Goal: Information Seeking & Learning: Compare options

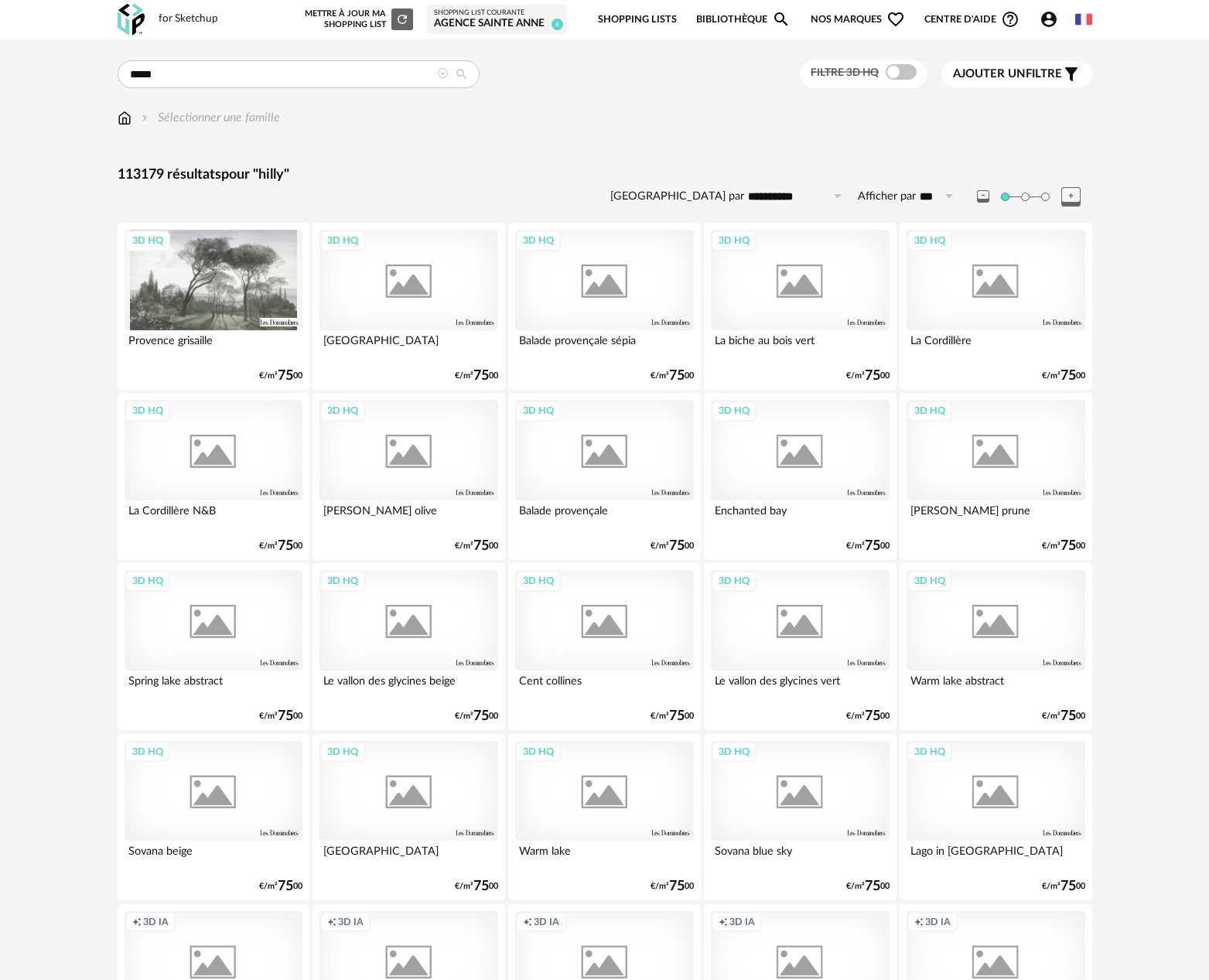
type input "*****"
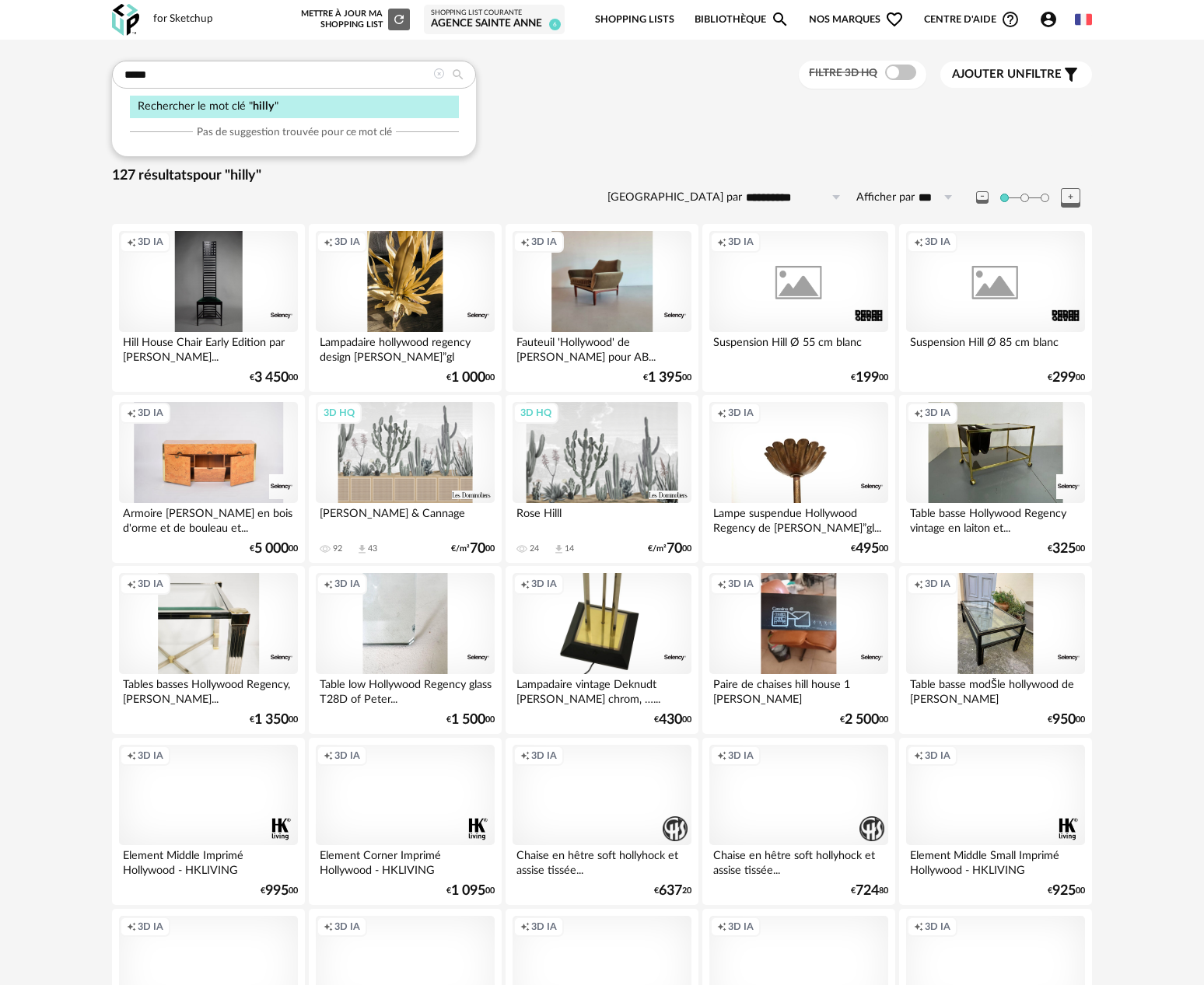
click at [545, 110] on div "Sélectionner une famille" at bounding box center [602, 118] width 980 height 18
click at [385, 79] on input "*****" at bounding box center [294, 74] width 364 height 28
drag, startPoint x: 326, startPoint y: 80, endPoint x: 83, endPoint y: 80, distance: 243.0
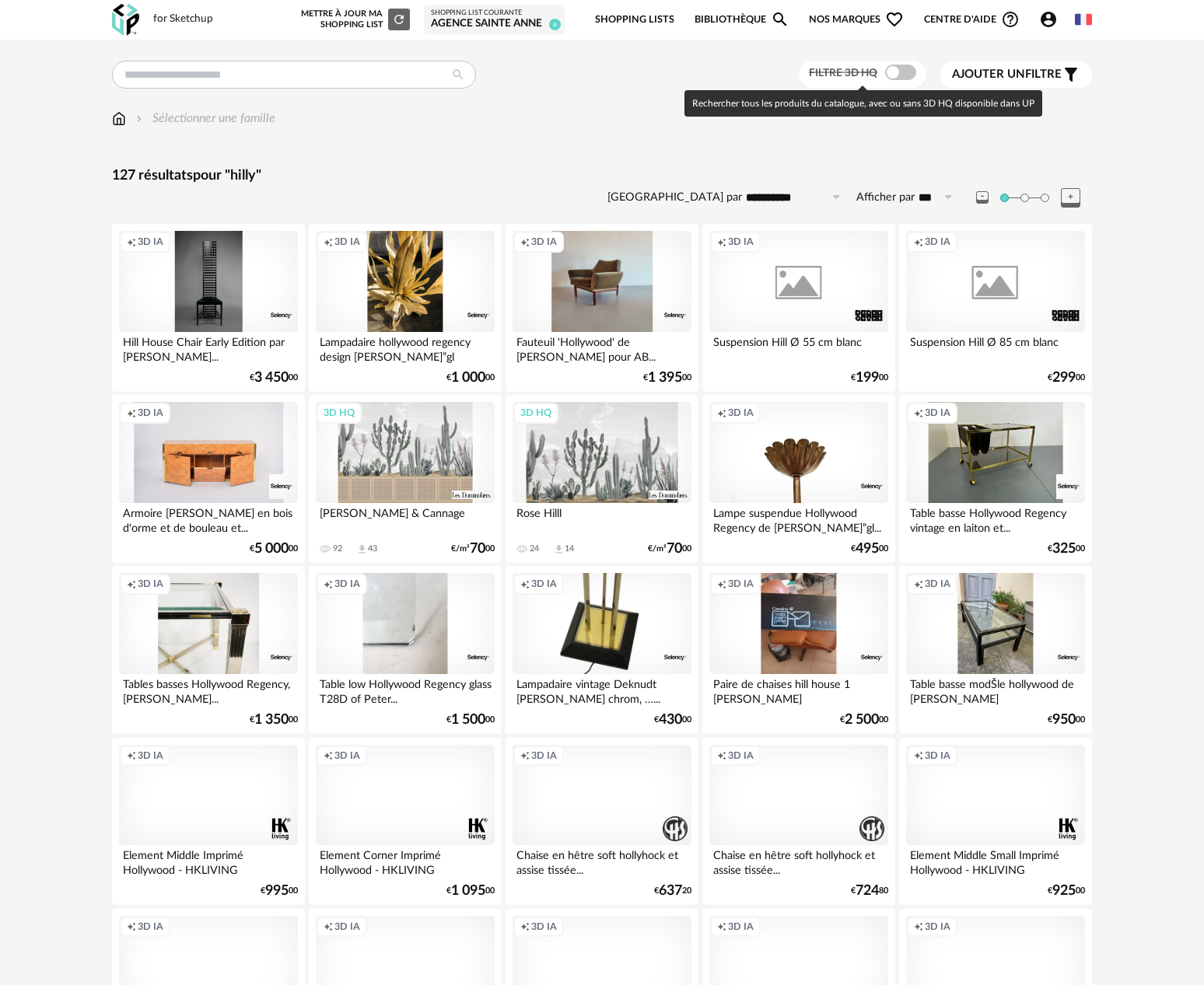
drag, startPoint x: 913, startPoint y: 77, endPoint x: 905, endPoint y: 77, distance: 8.0
click at [911, 77] on label "Filtre 3D HQ" at bounding box center [864, 72] width 110 height 14
type input "*****"
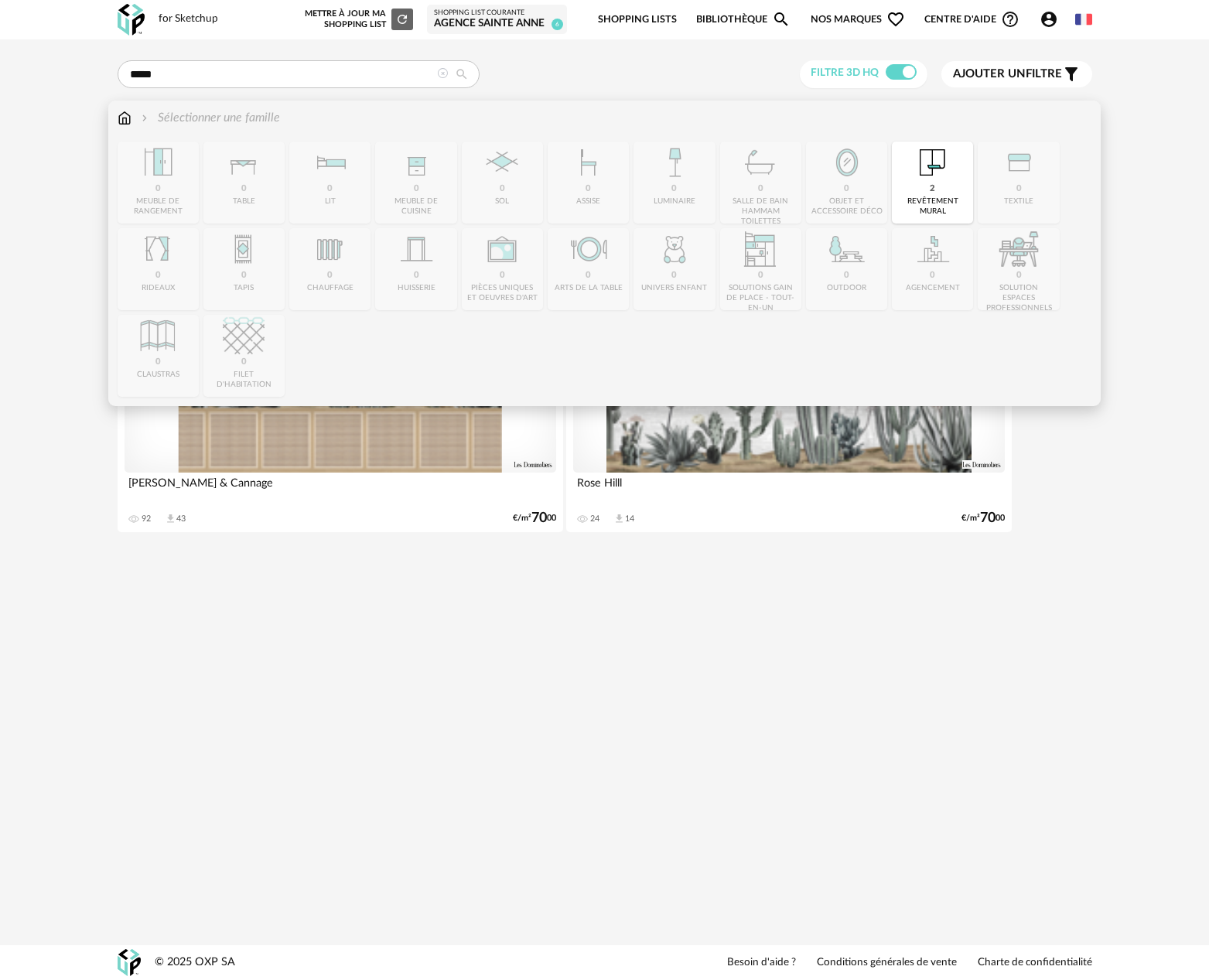
click at [129, 121] on img at bounding box center [125, 118] width 14 height 18
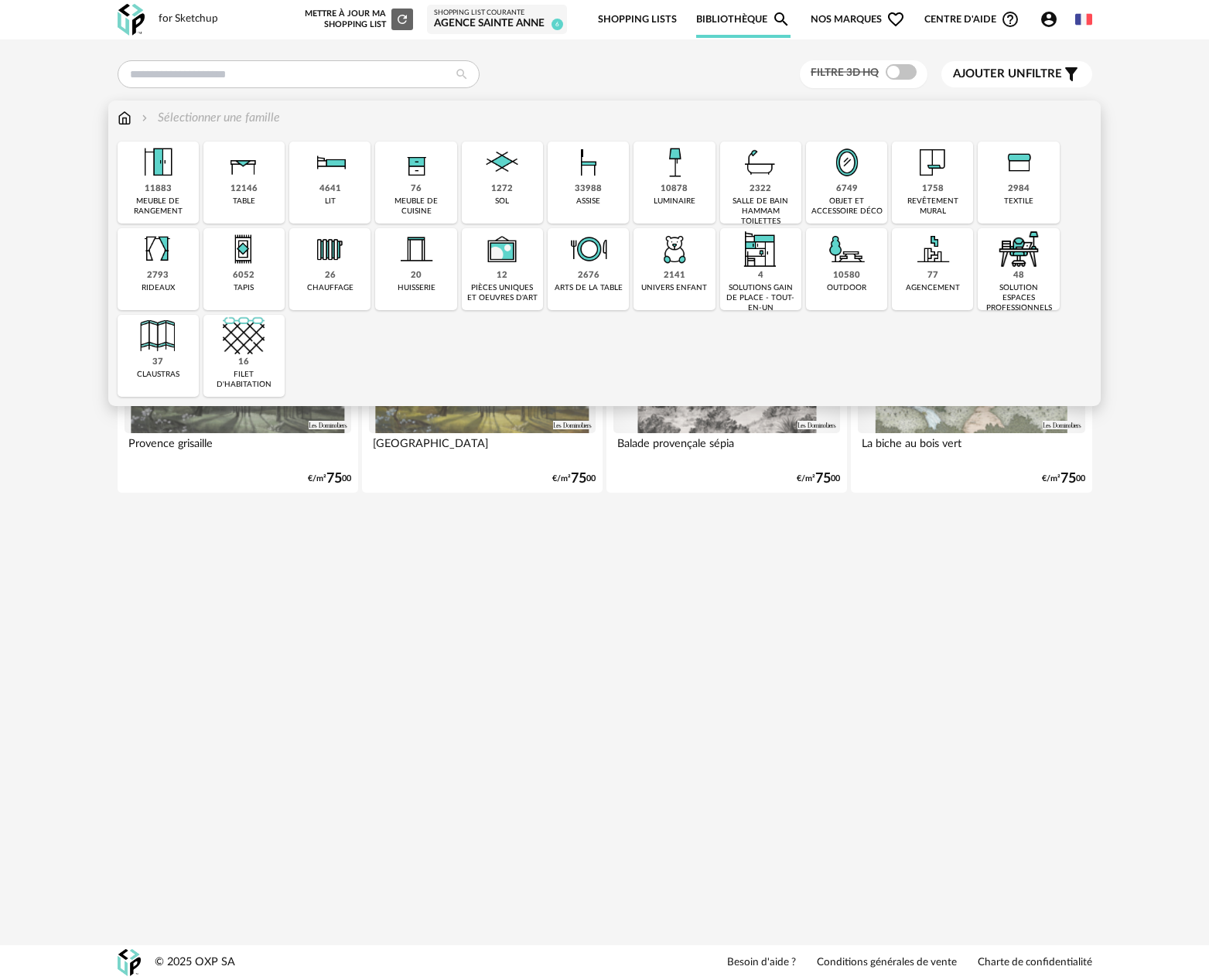
click at [583, 189] on div "33988" at bounding box center [588, 189] width 27 height 12
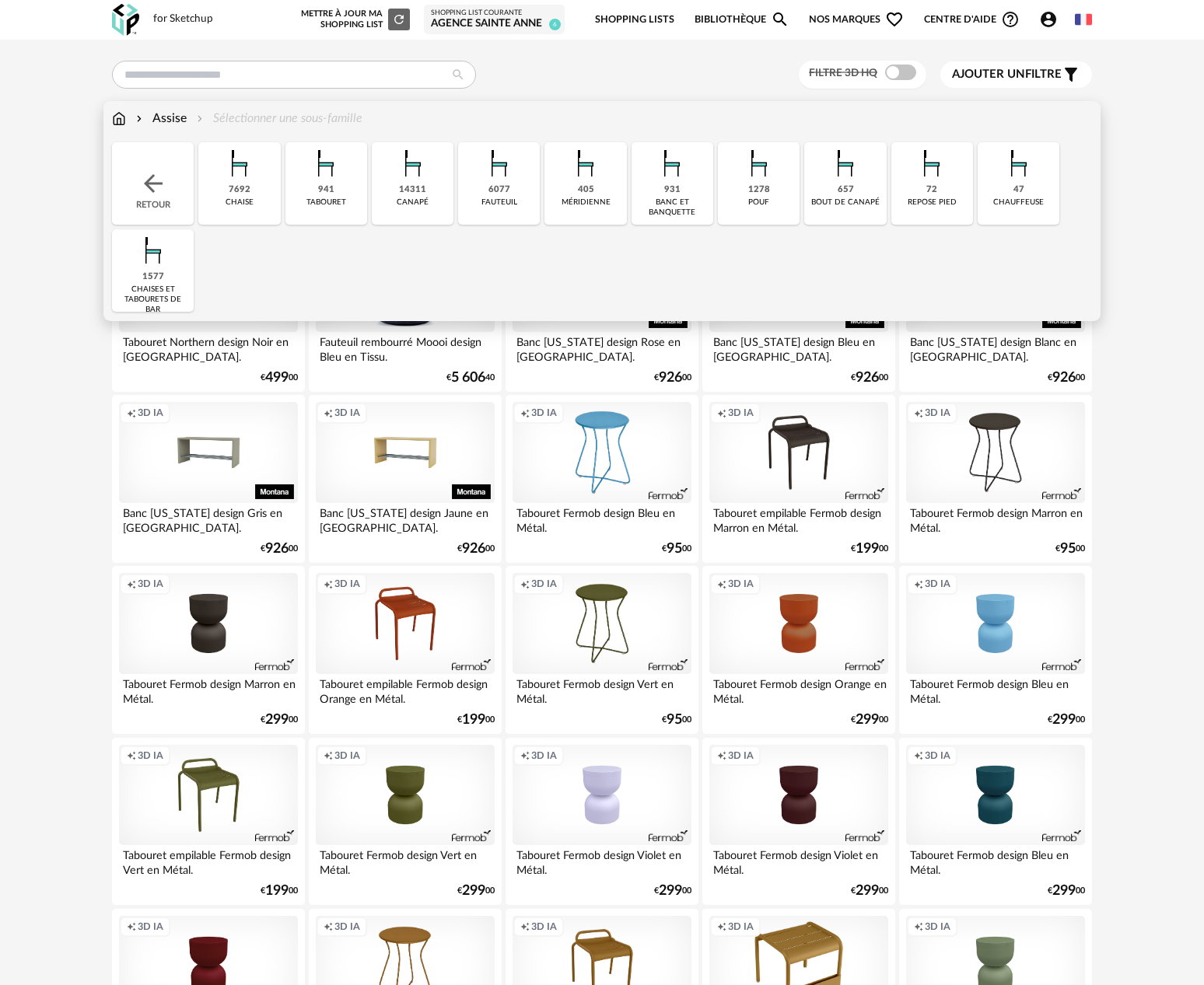
click at [317, 117] on div "Assise Sélectionner une sous-famille" at bounding box center [237, 118] width 251 height 18
click at [406, 196] on div "14311 [GEOGRAPHIC_DATA]" at bounding box center [412, 183] width 82 height 83
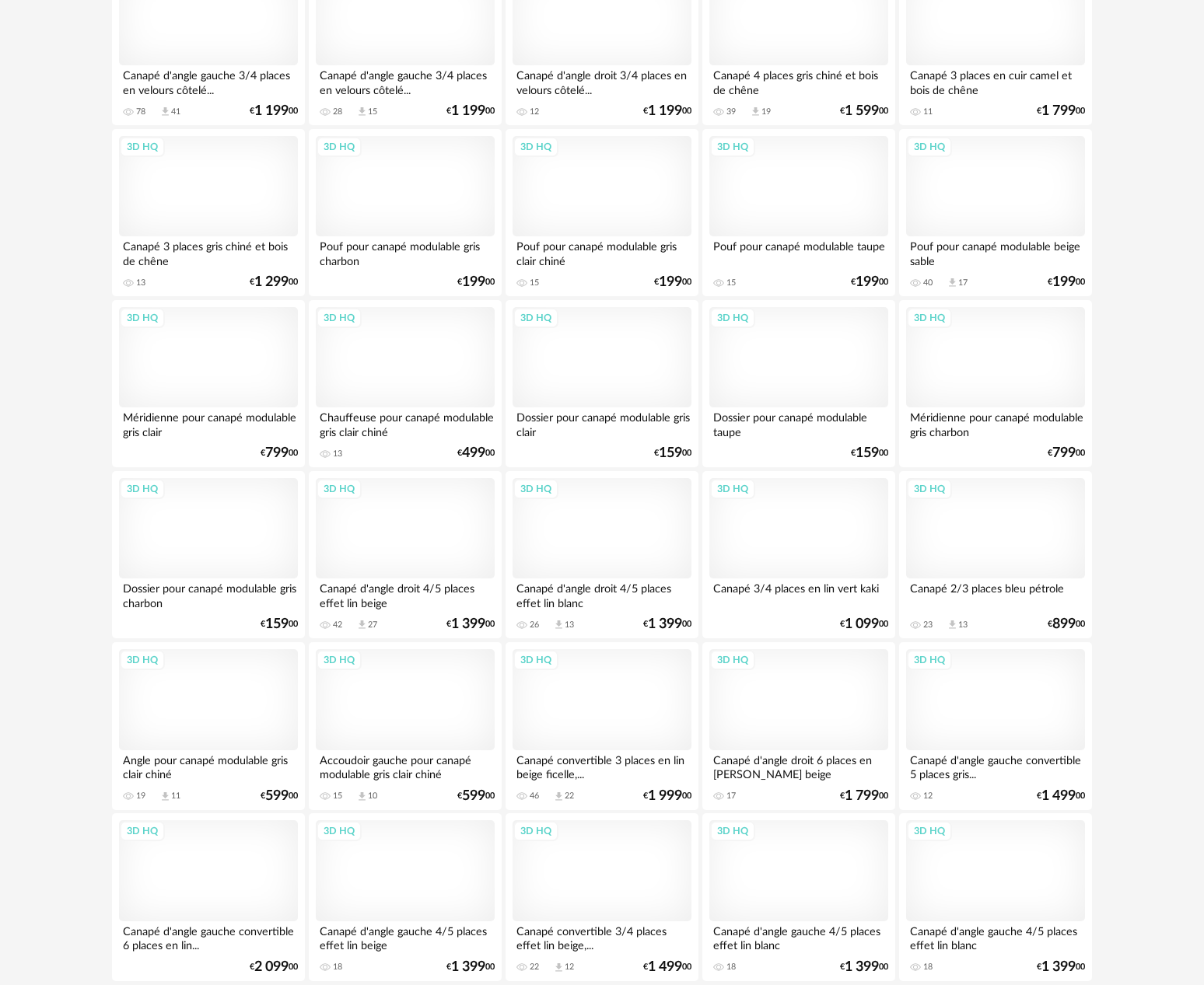
scroll to position [2776, 0]
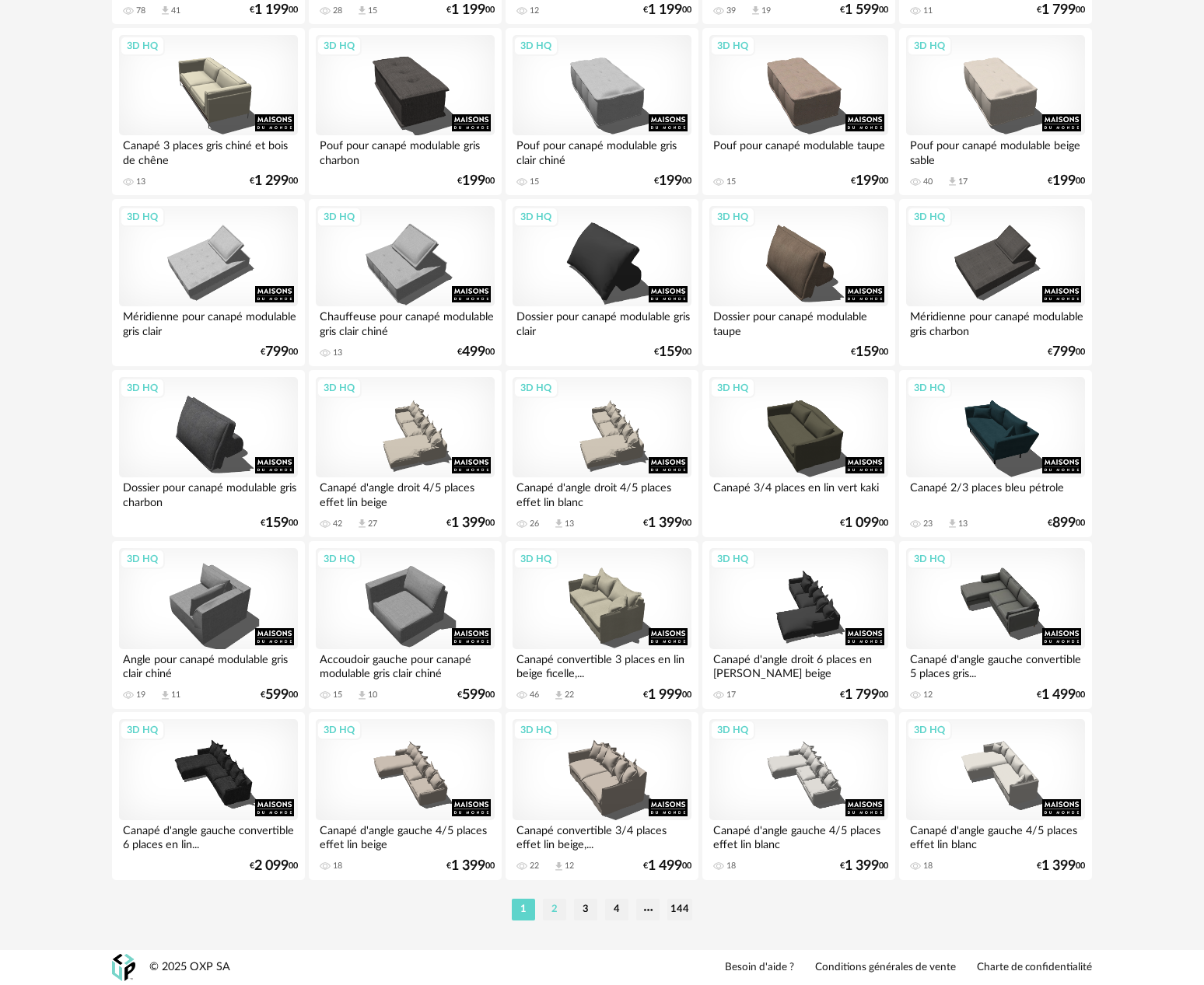
click at [557, 913] on li "2" at bounding box center [554, 910] width 23 height 21
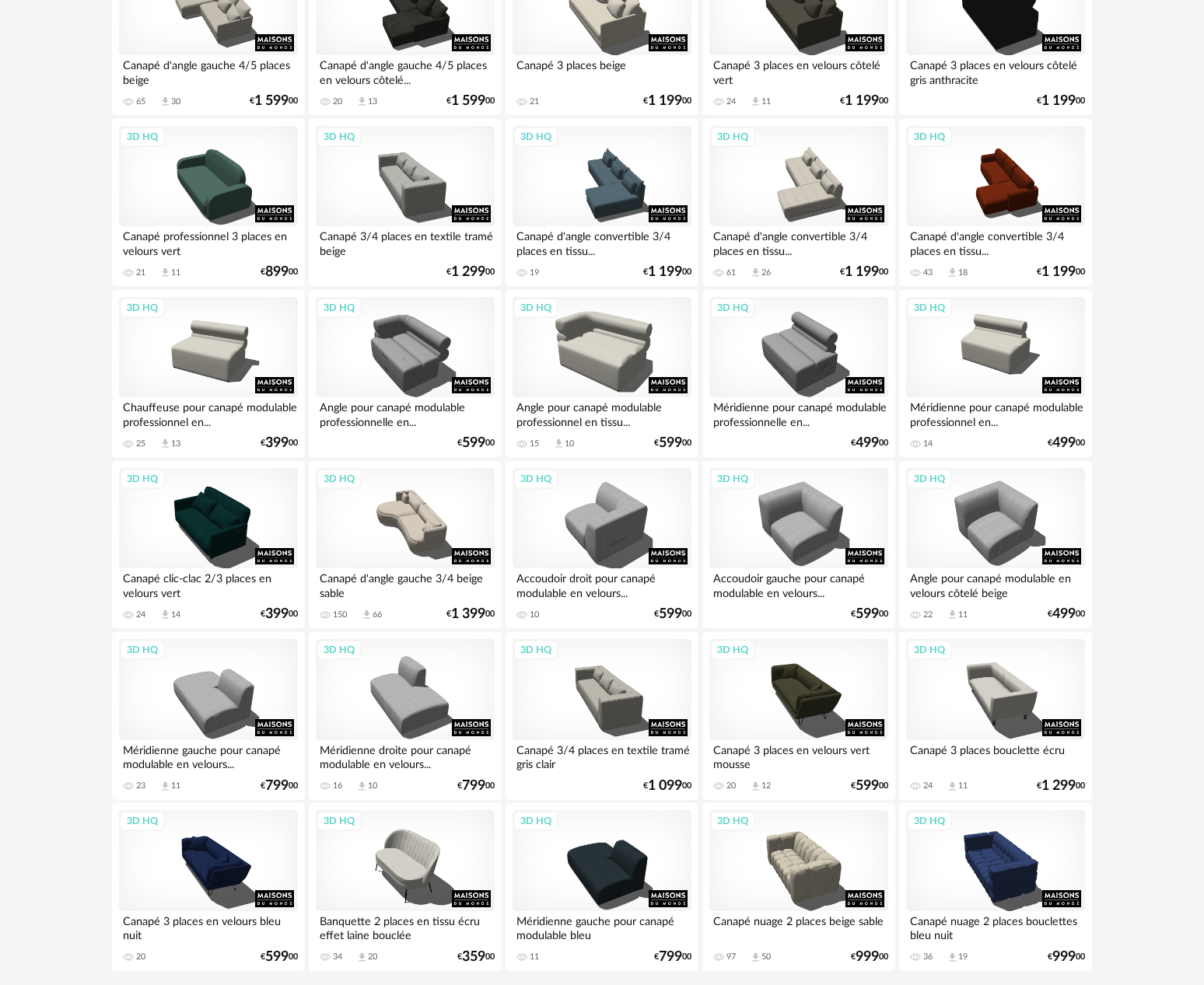
scroll to position [2776, 0]
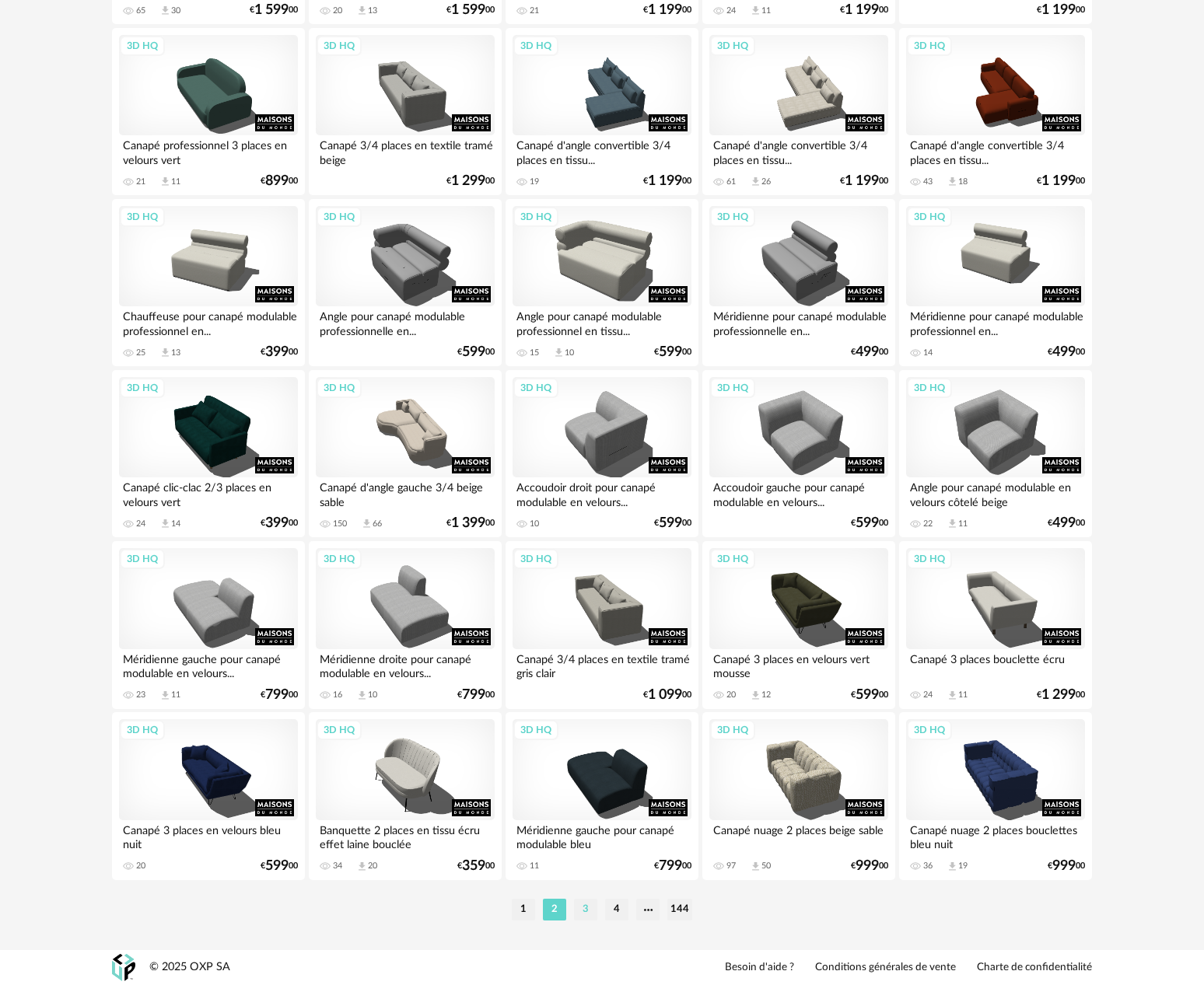
click at [584, 906] on li "3" at bounding box center [585, 910] width 23 height 21
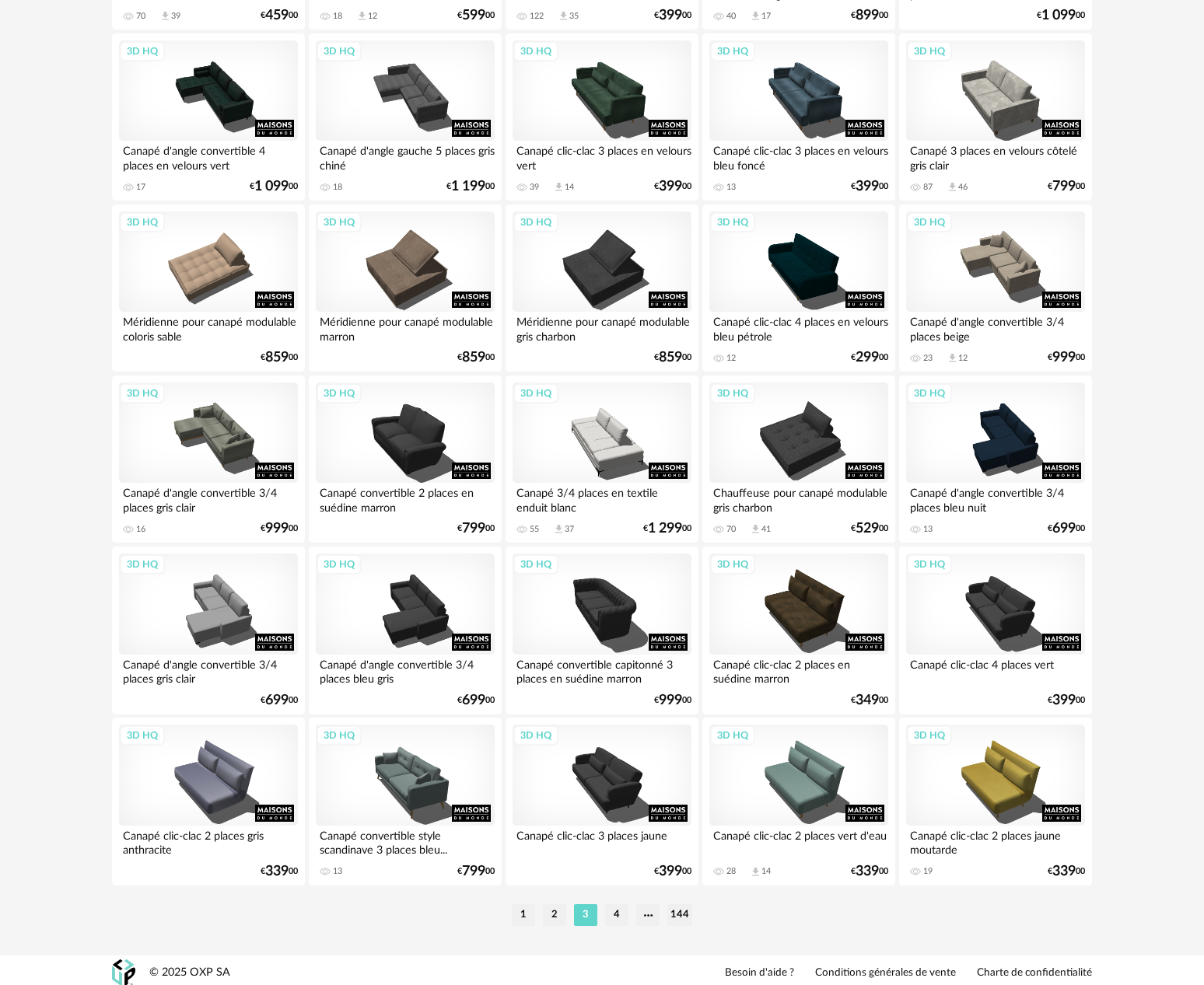
scroll to position [2776, 0]
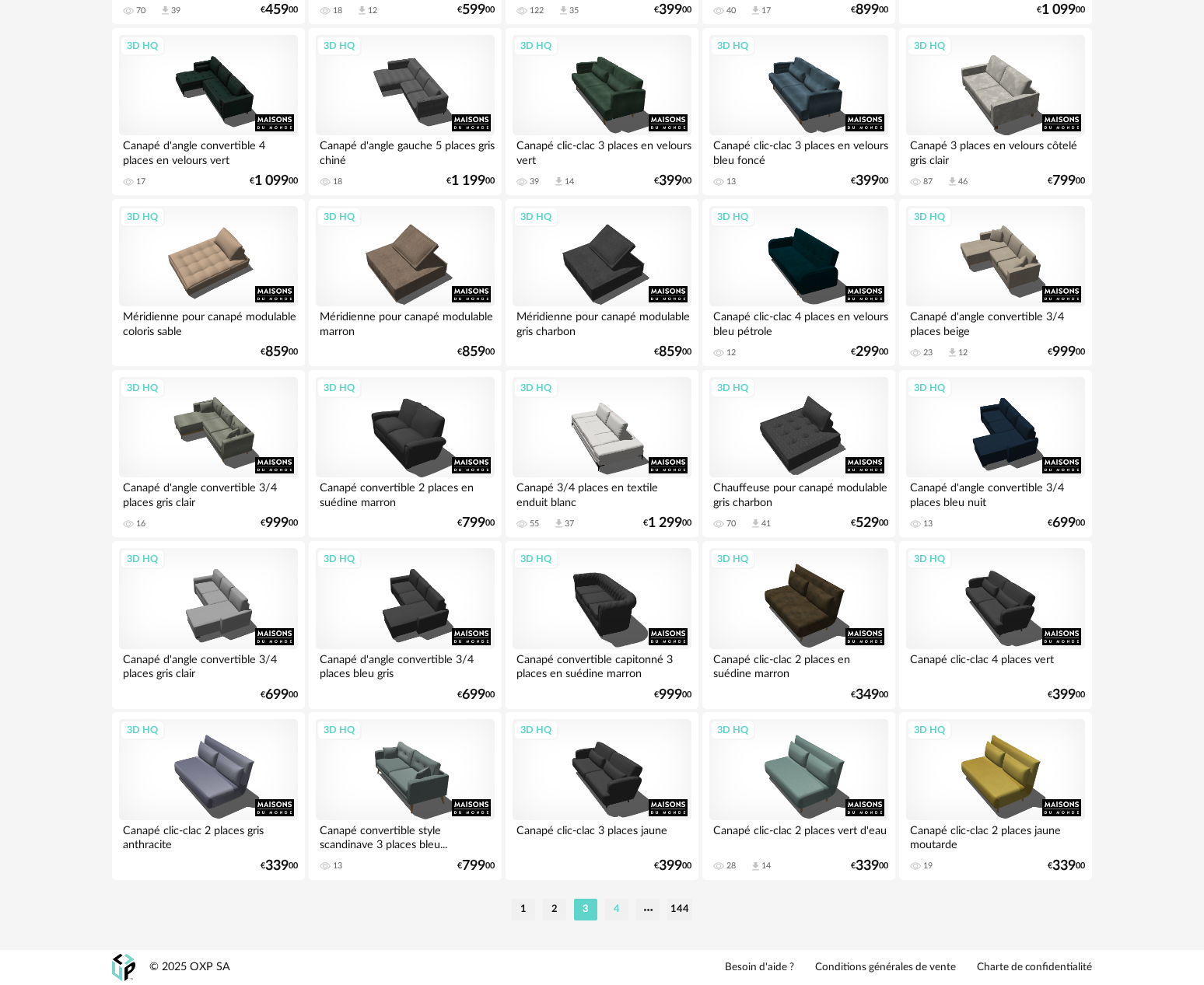
click at [616, 917] on li "4" at bounding box center [616, 910] width 23 height 21
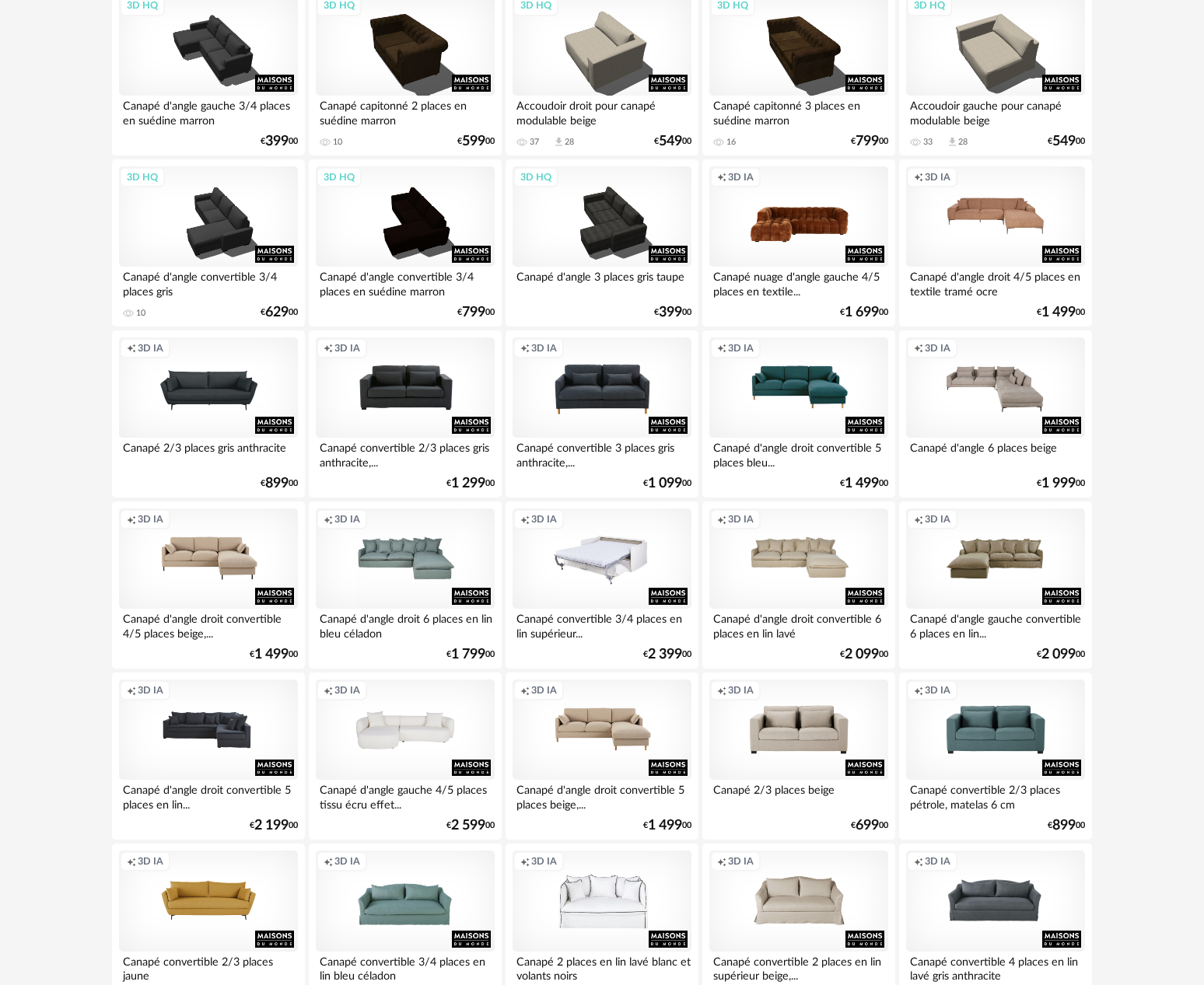
scroll to position [39, 0]
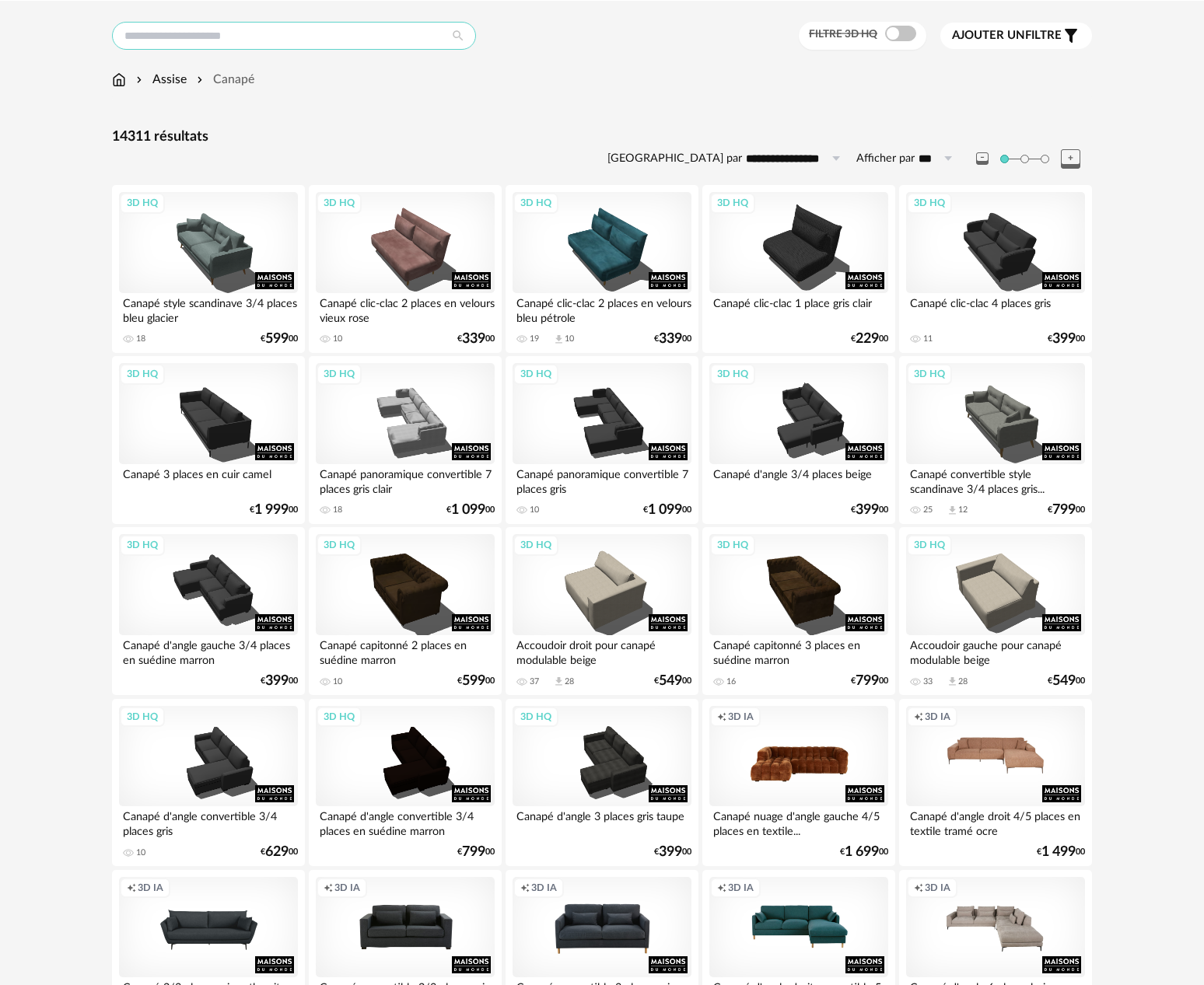
click at [321, 33] on input "text" at bounding box center [294, 35] width 364 height 28
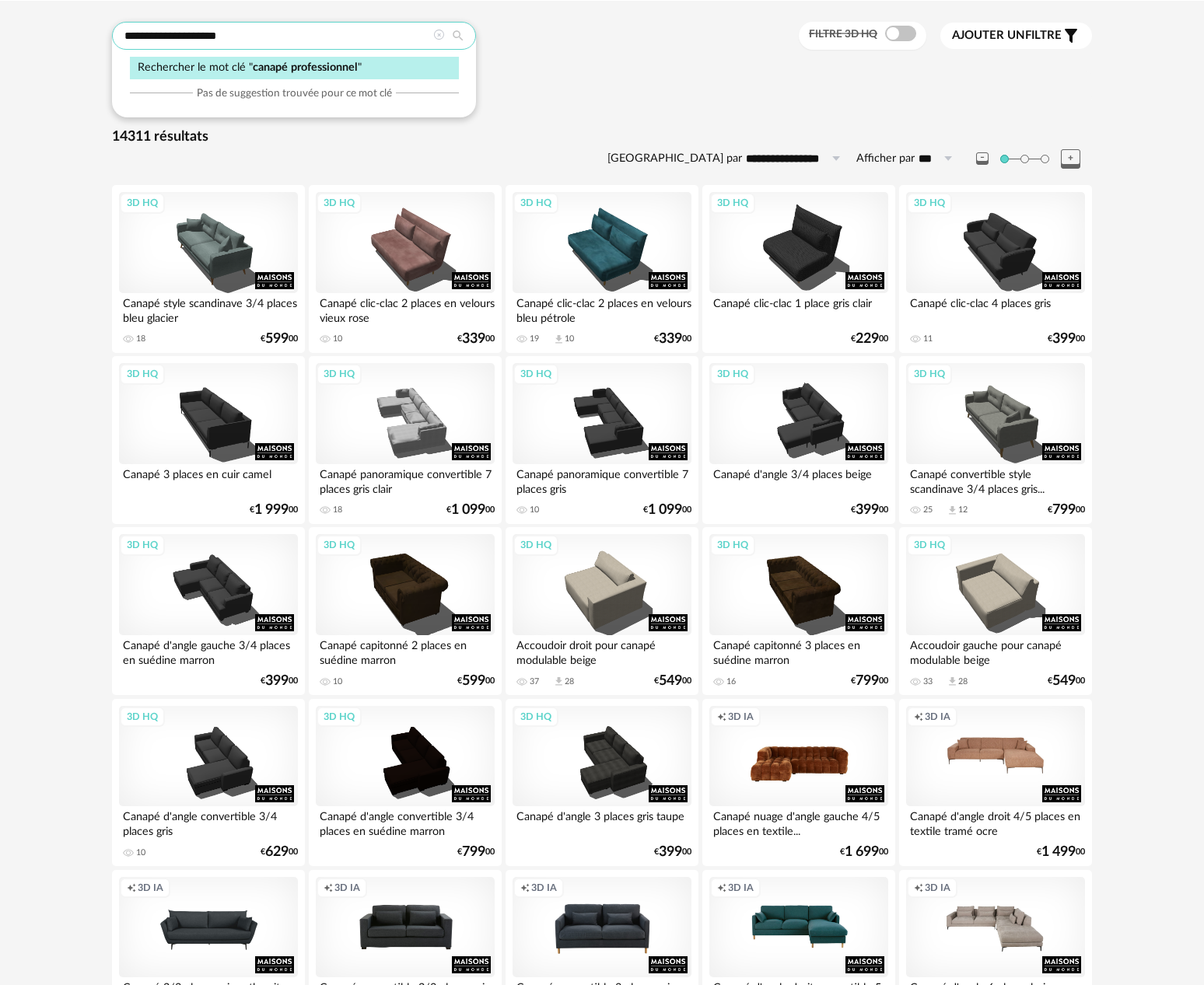
type input "**********"
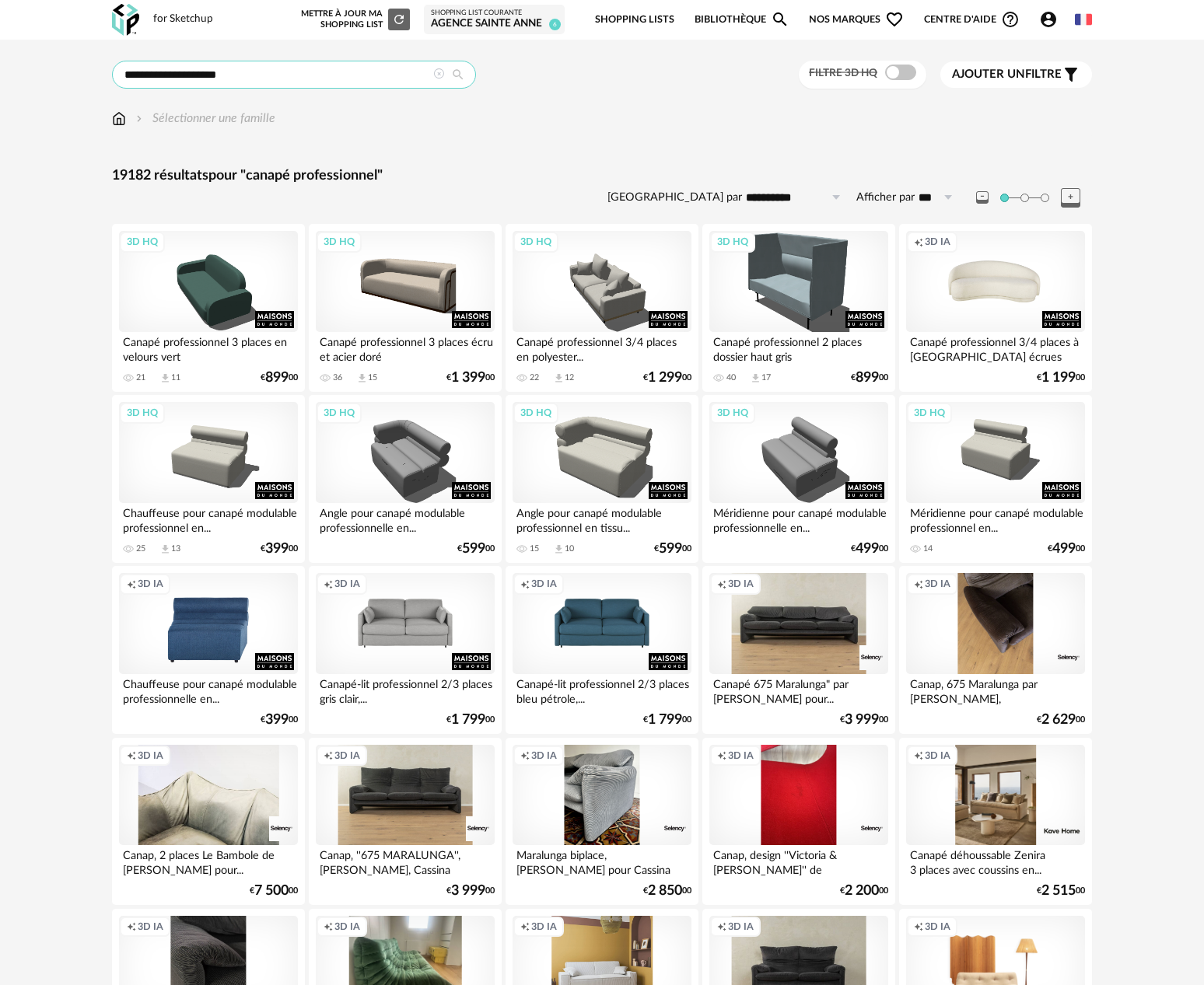
drag, startPoint x: 244, startPoint y: 75, endPoint x: 119, endPoint y: 83, distance: 125.3
click at [119, 83] on input "**********" at bounding box center [294, 74] width 364 height 28
type input "**********"
drag, startPoint x: 249, startPoint y: 78, endPoint x: 114, endPoint y: 72, distance: 135.1
click at [114, 72] on input "**********" at bounding box center [294, 74] width 364 height 28
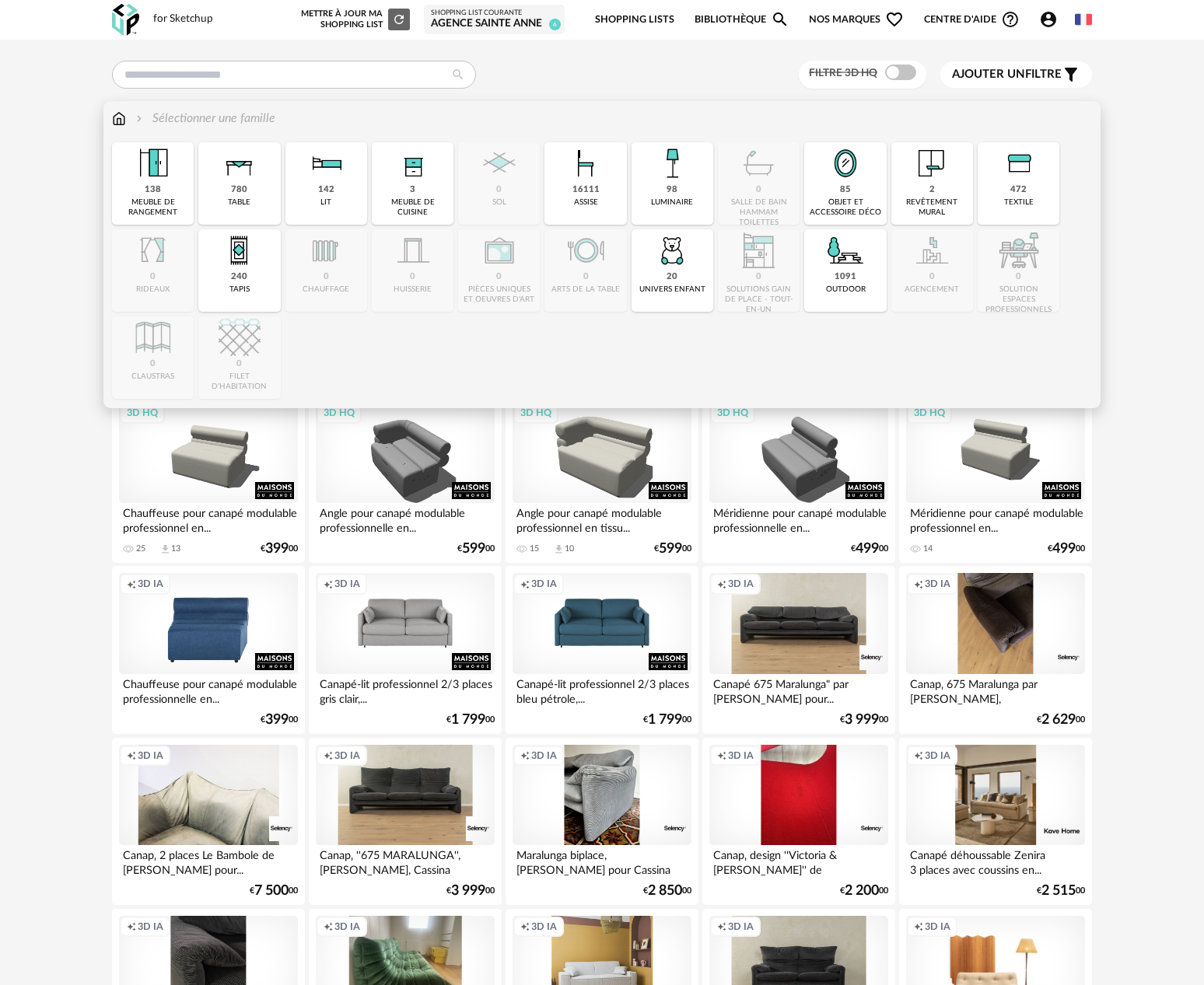
click at [588, 188] on div "16111" at bounding box center [586, 190] width 27 height 12
type input "**********"
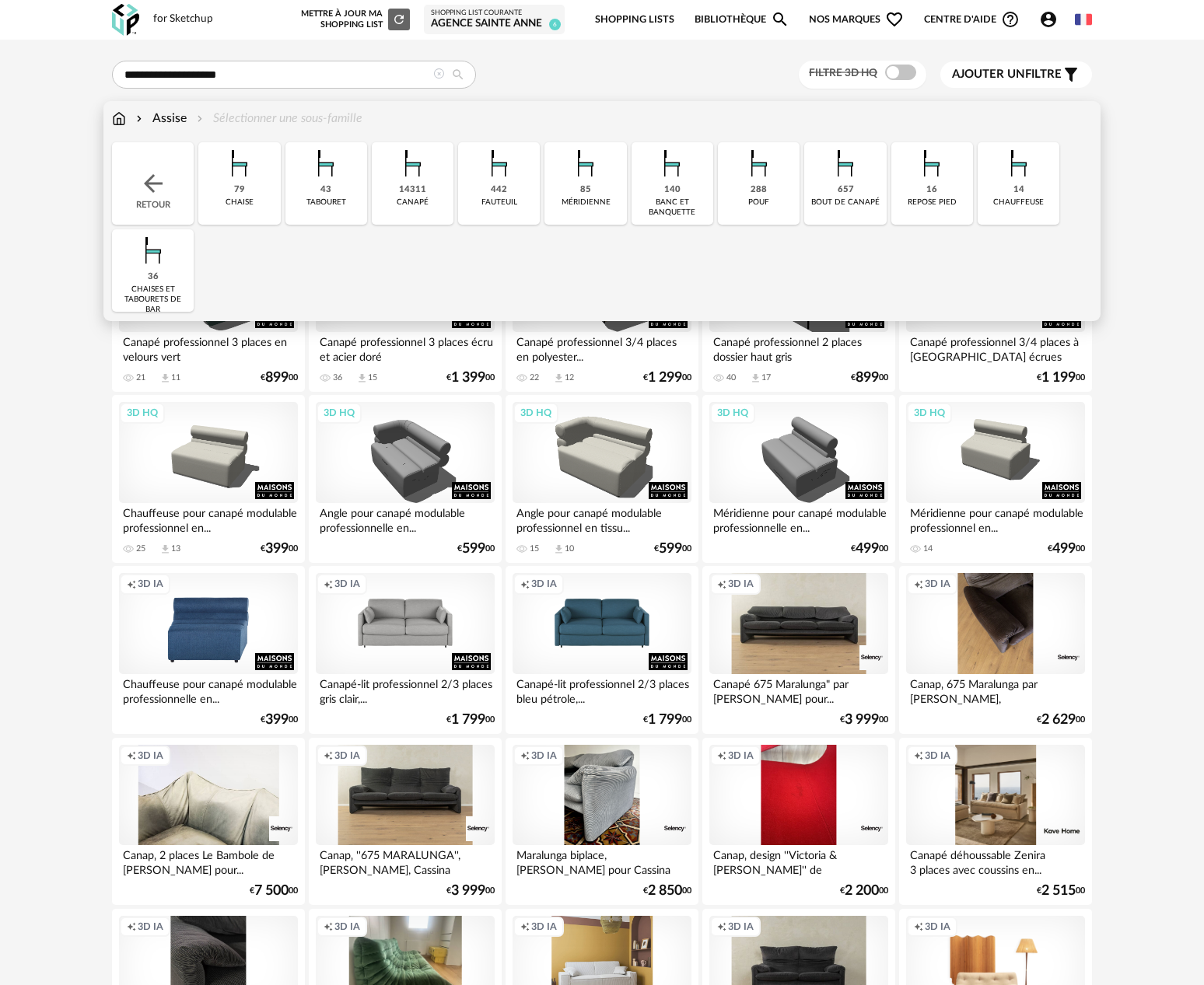
click at [421, 198] on div "canapé" at bounding box center [413, 202] width 32 height 10
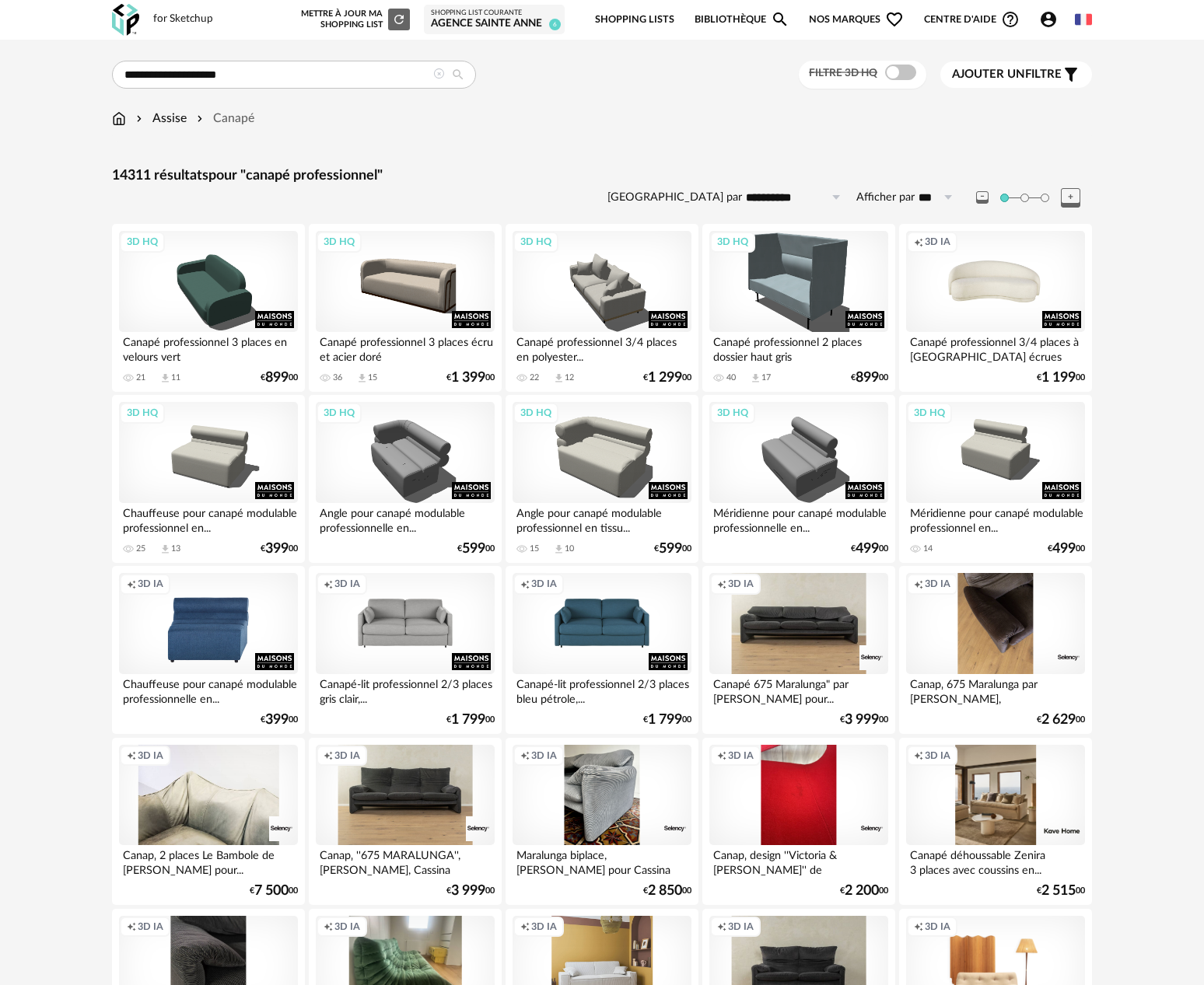
click at [1076, 72] on icon "Filter icon" at bounding box center [1071, 75] width 19 height 19
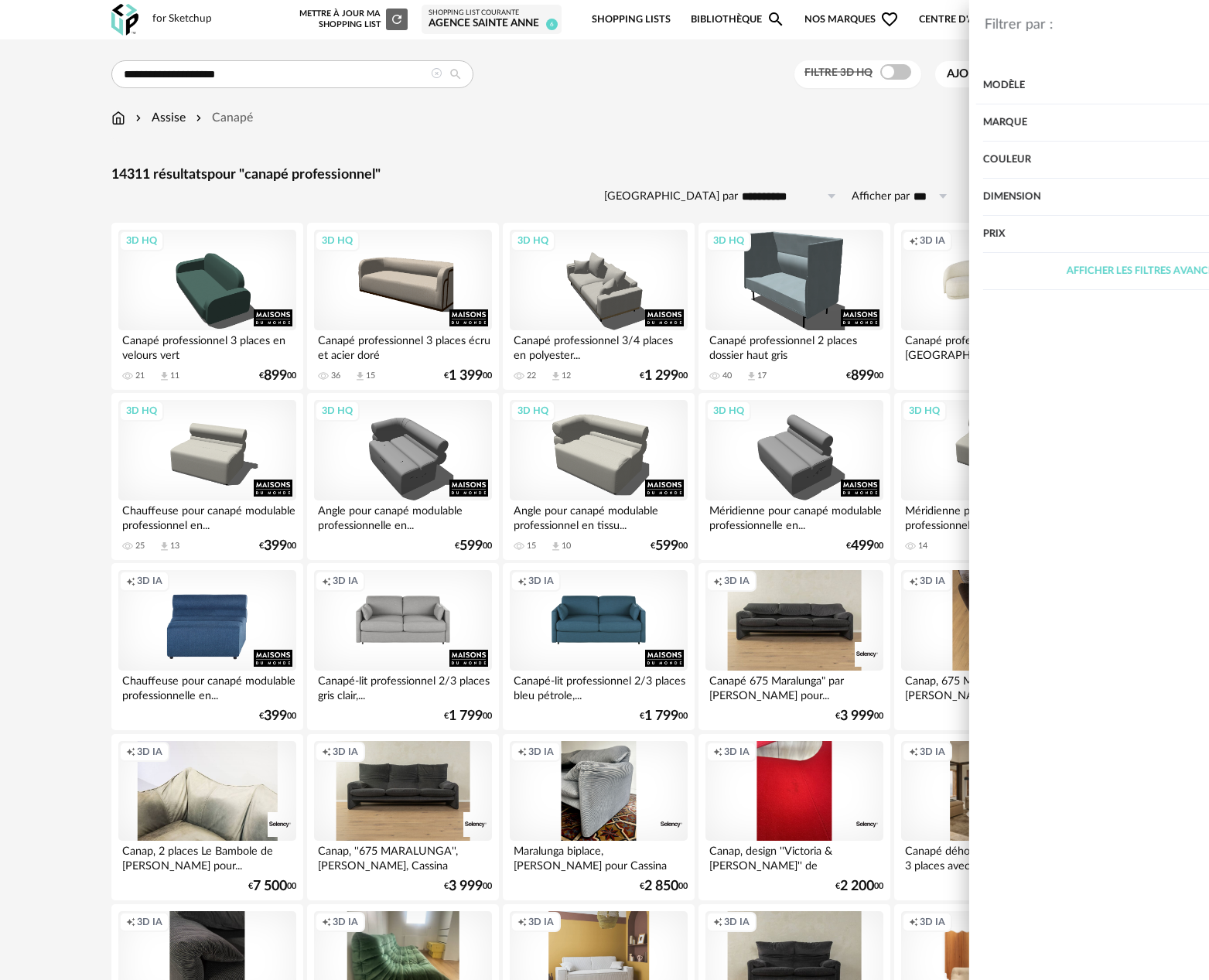
click at [1035, 112] on div "Marque" at bounding box center [1020, 122] width 319 height 37
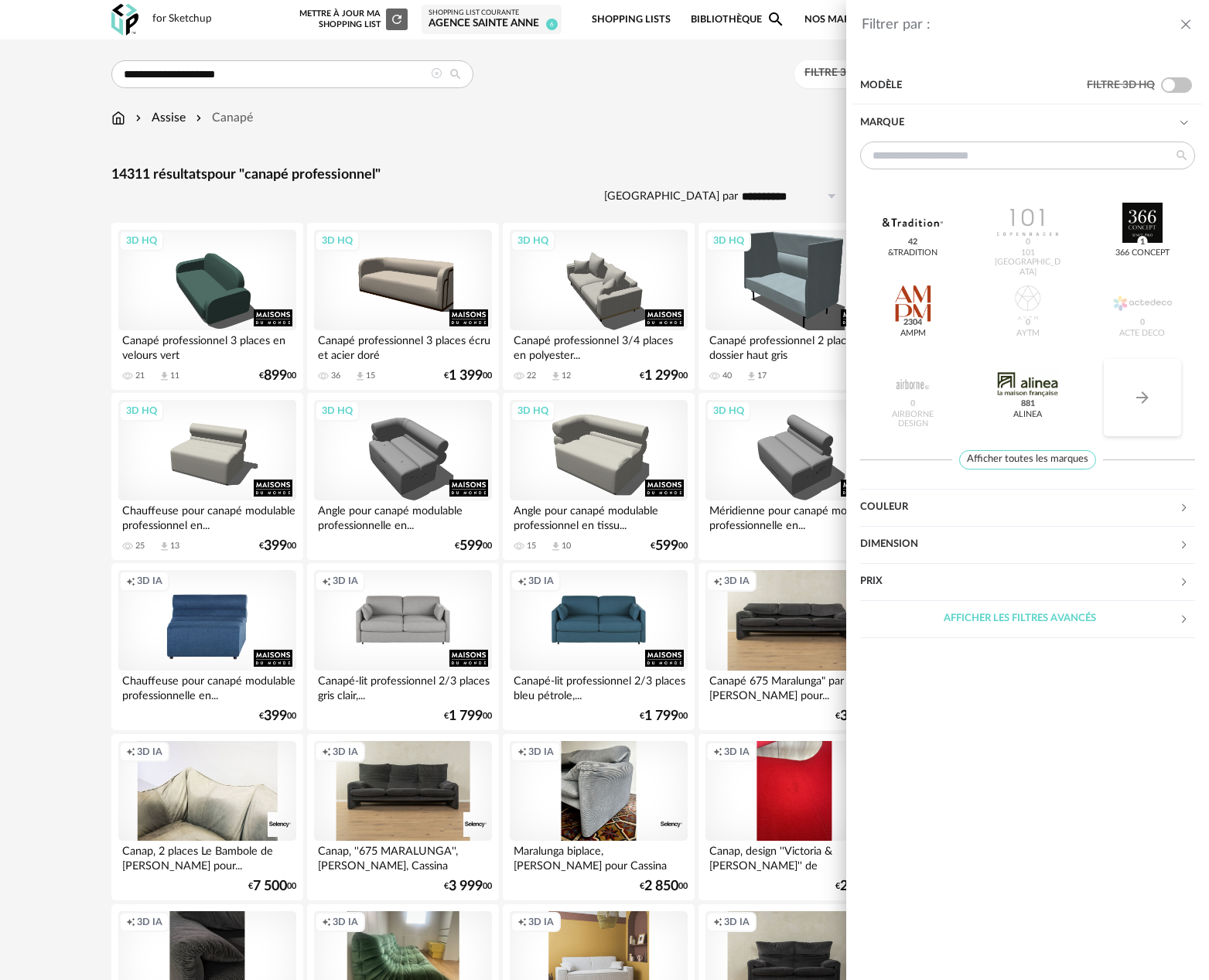
click at [1145, 416] on button "Arrow Right icon" at bounding box center [1143, 398] width 77 height 77
click at [1123, 400] on button "Arrow Right icon" at bounding box center [1143, 398] width 77 height 77
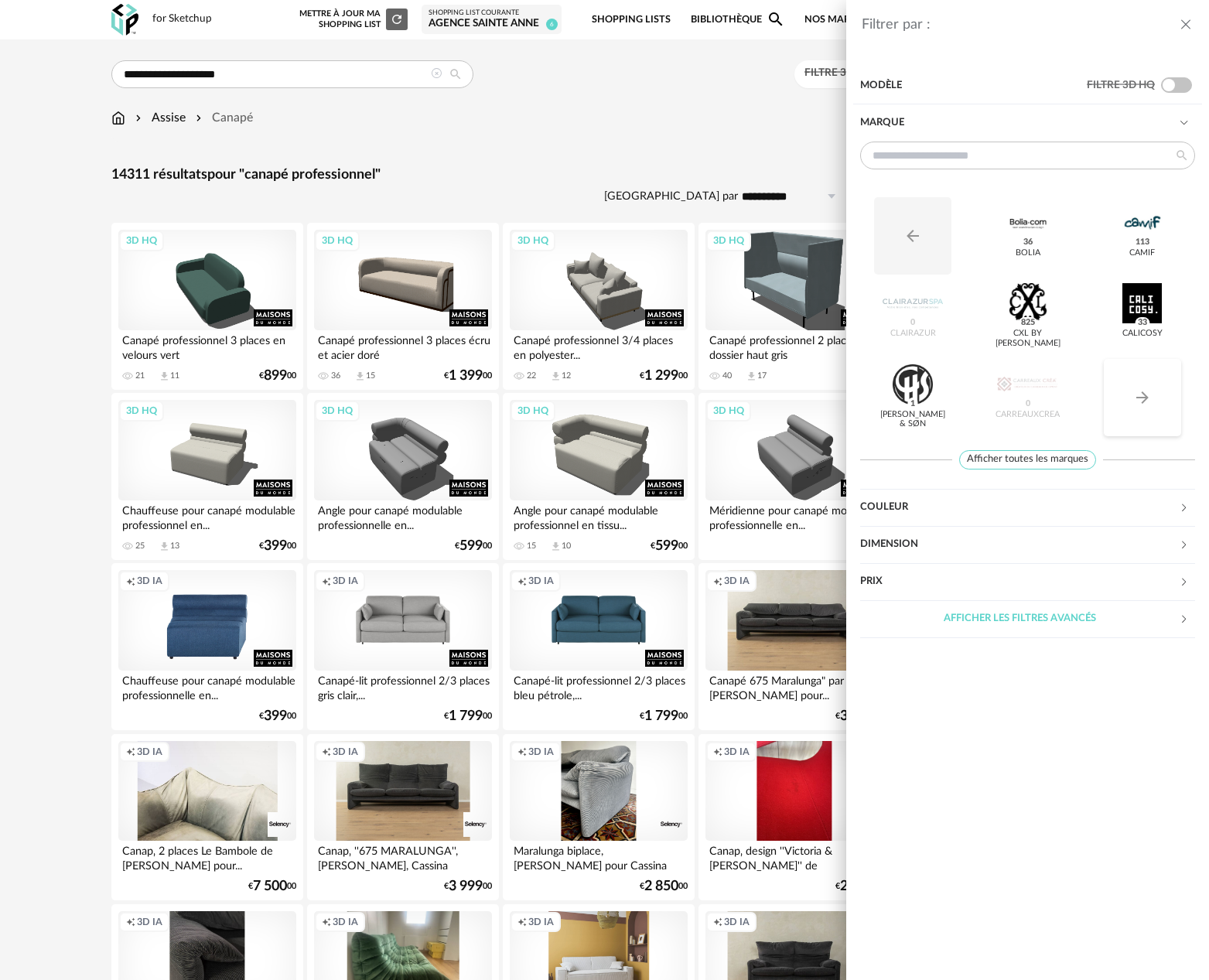
click at [1123, 400] on button "Arrow Right icon" at bounding box center [1143, 398] width 77 height 77
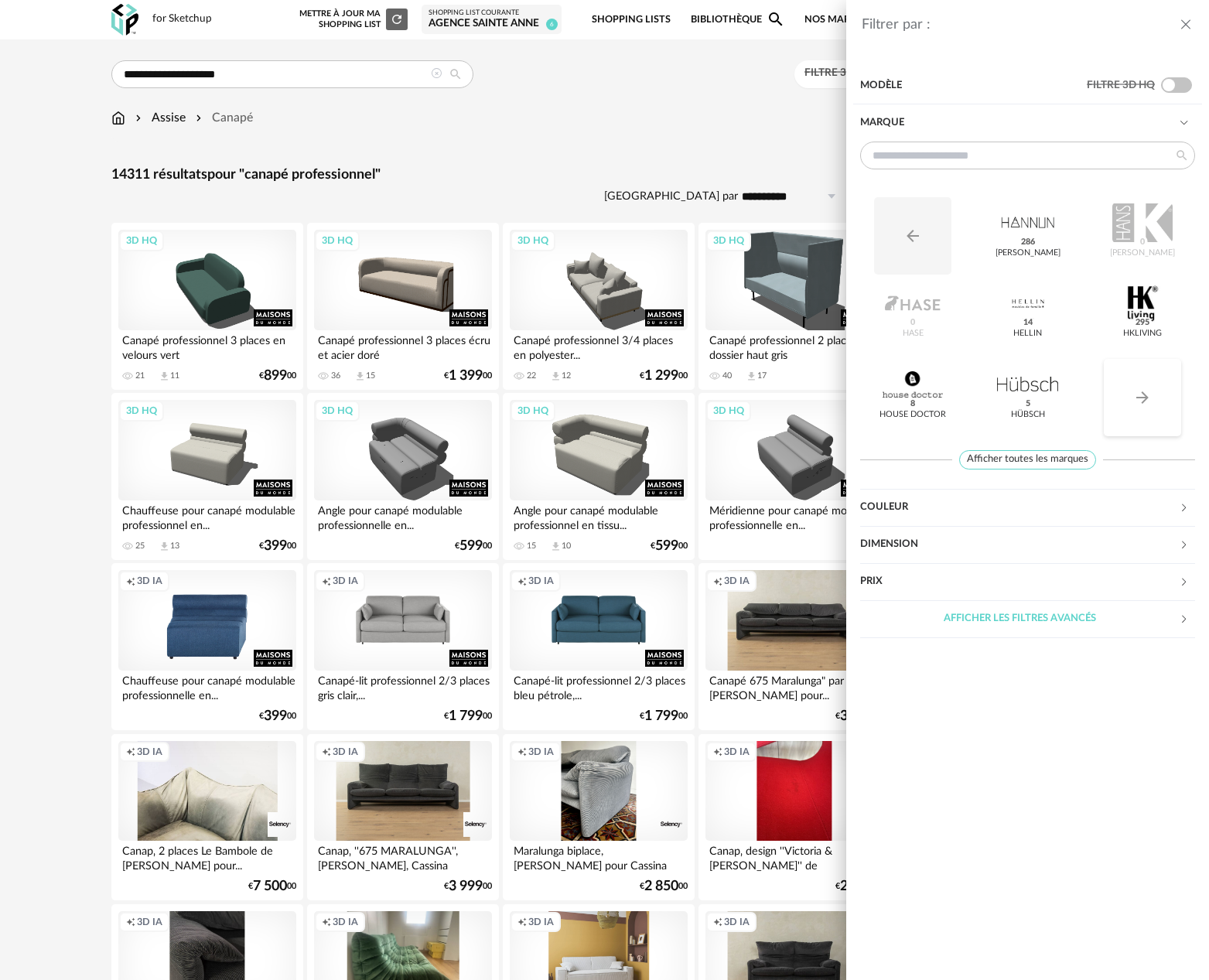
click at [1123, 400] on button "Arrow Right icon" at bounding box center [1143, 398] width 77 height 77
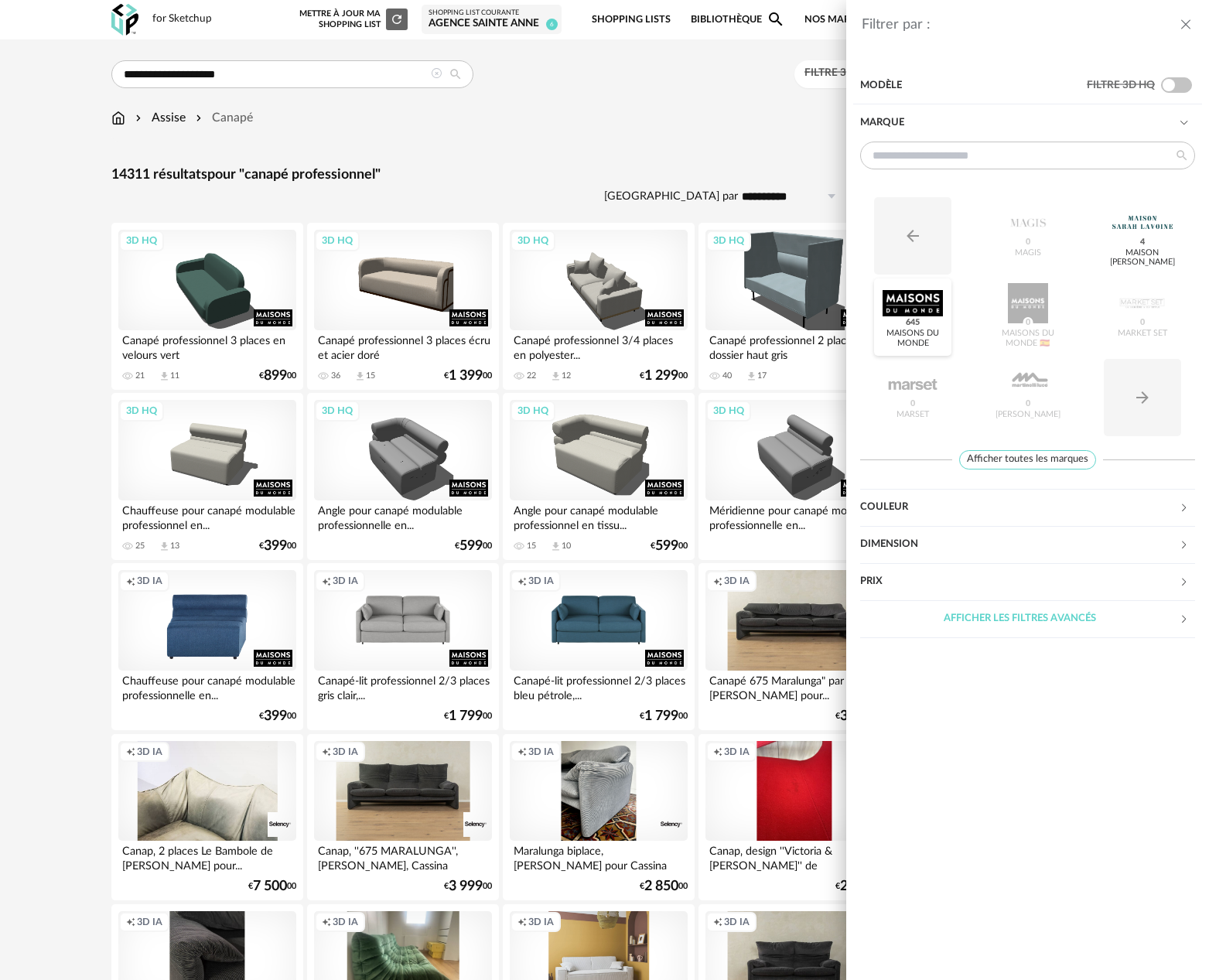
click at [906, 327] on span "645" at bounding box center [913, 324] width 19 height 13
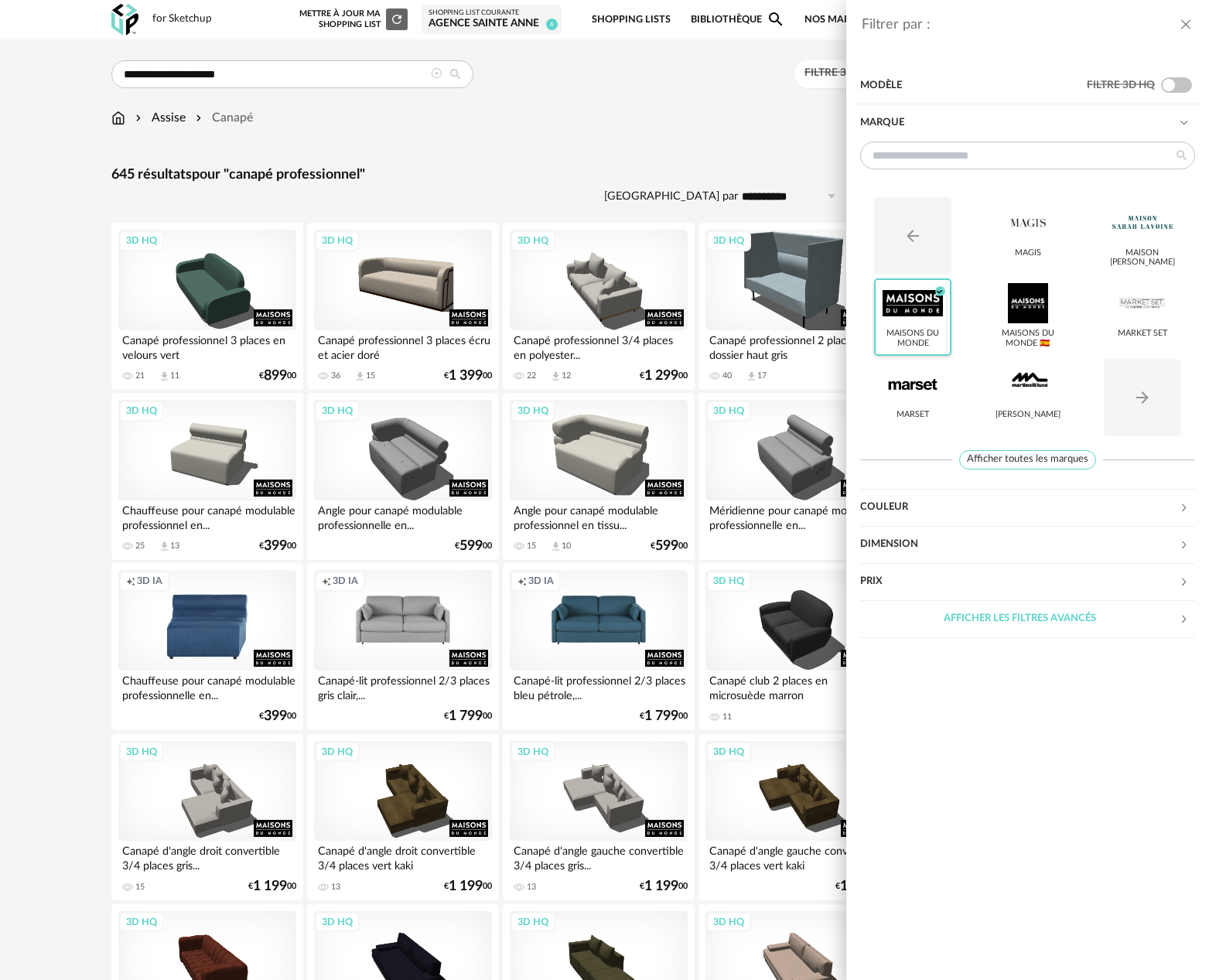
click at [90, 270] on div "Filtrer par : Modèle Filtre 3D HQ Marque Arrow Left icon Magis Maison [PERSON_N…" at bounding box center [604, 490] width 1209 height 980
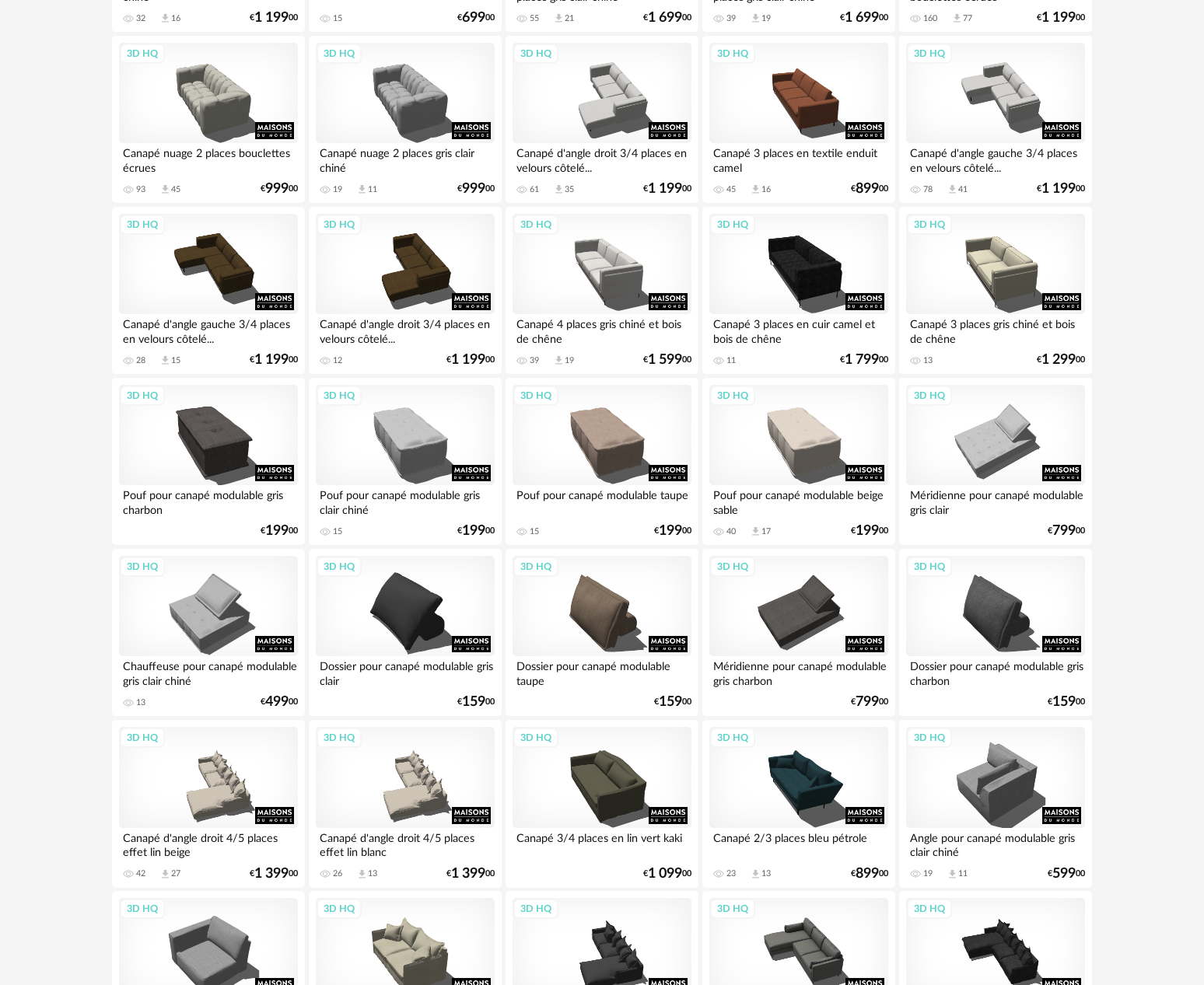
scroll to position [2776, 0]
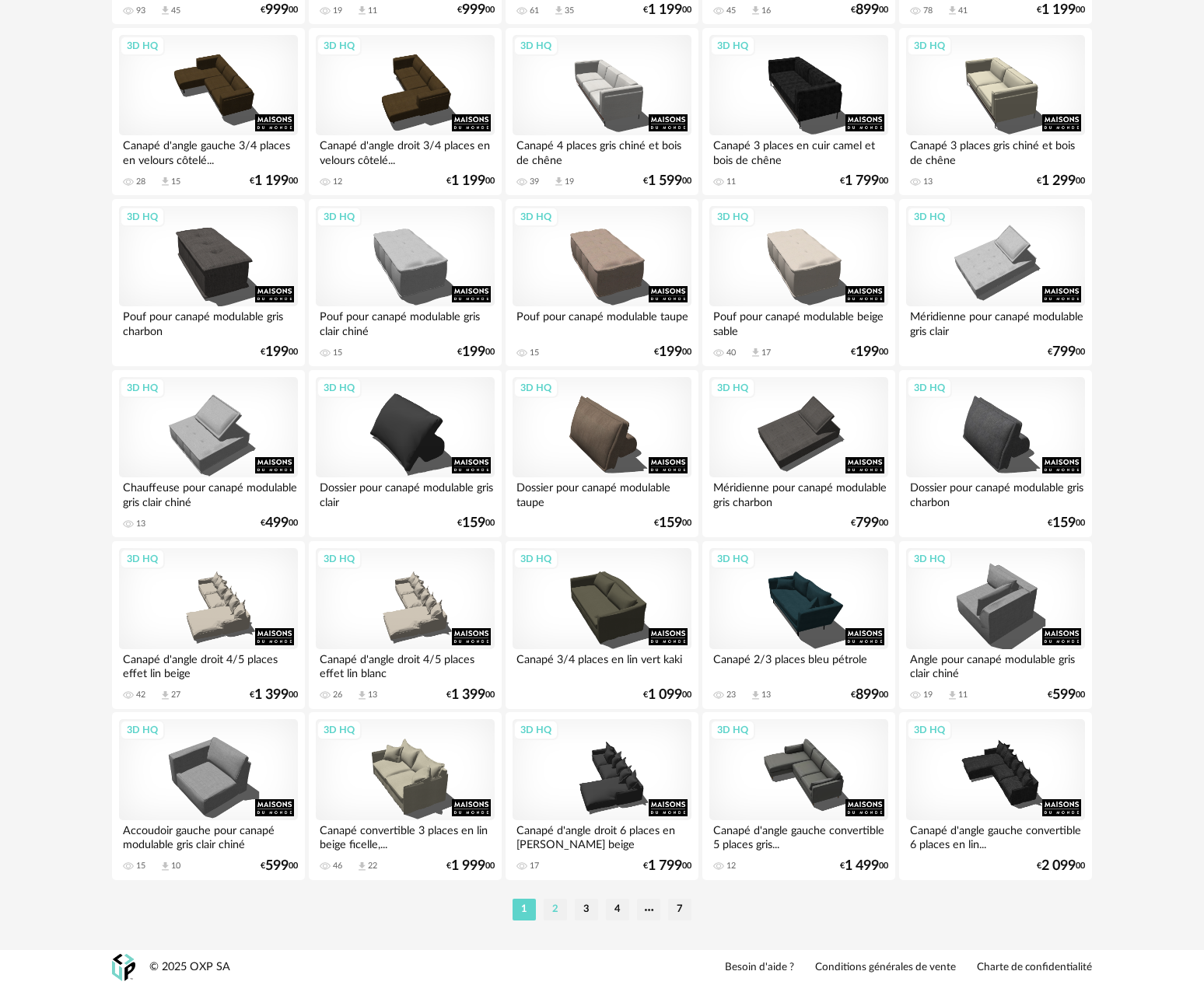
click at [552, 911] on li "2" at bounding box center [555, 910] width 23 height 21
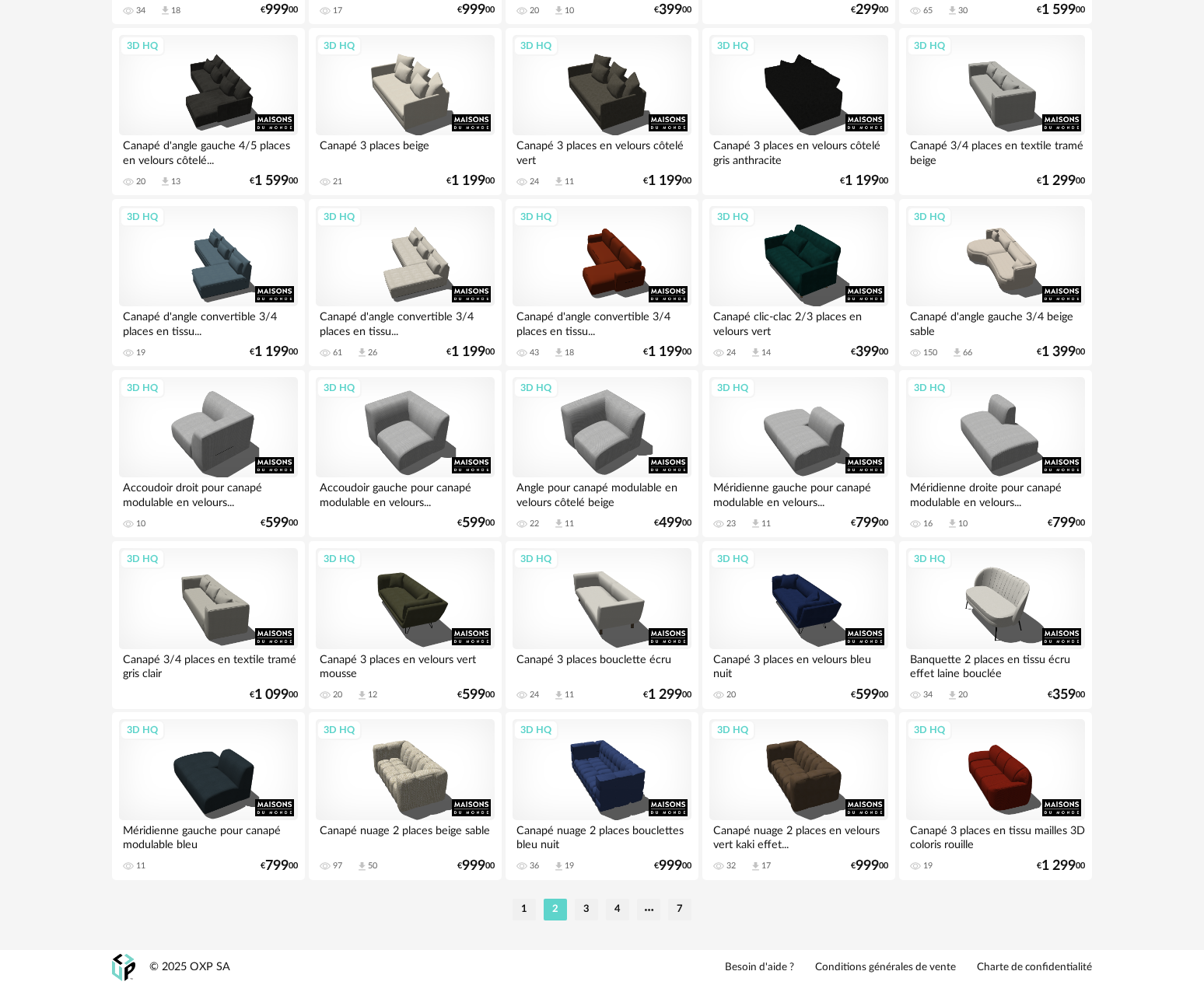
scroll to position [2776, 0]
click at [592, 911] on li "3" at bounding box center [586, 910] width 23 height 21
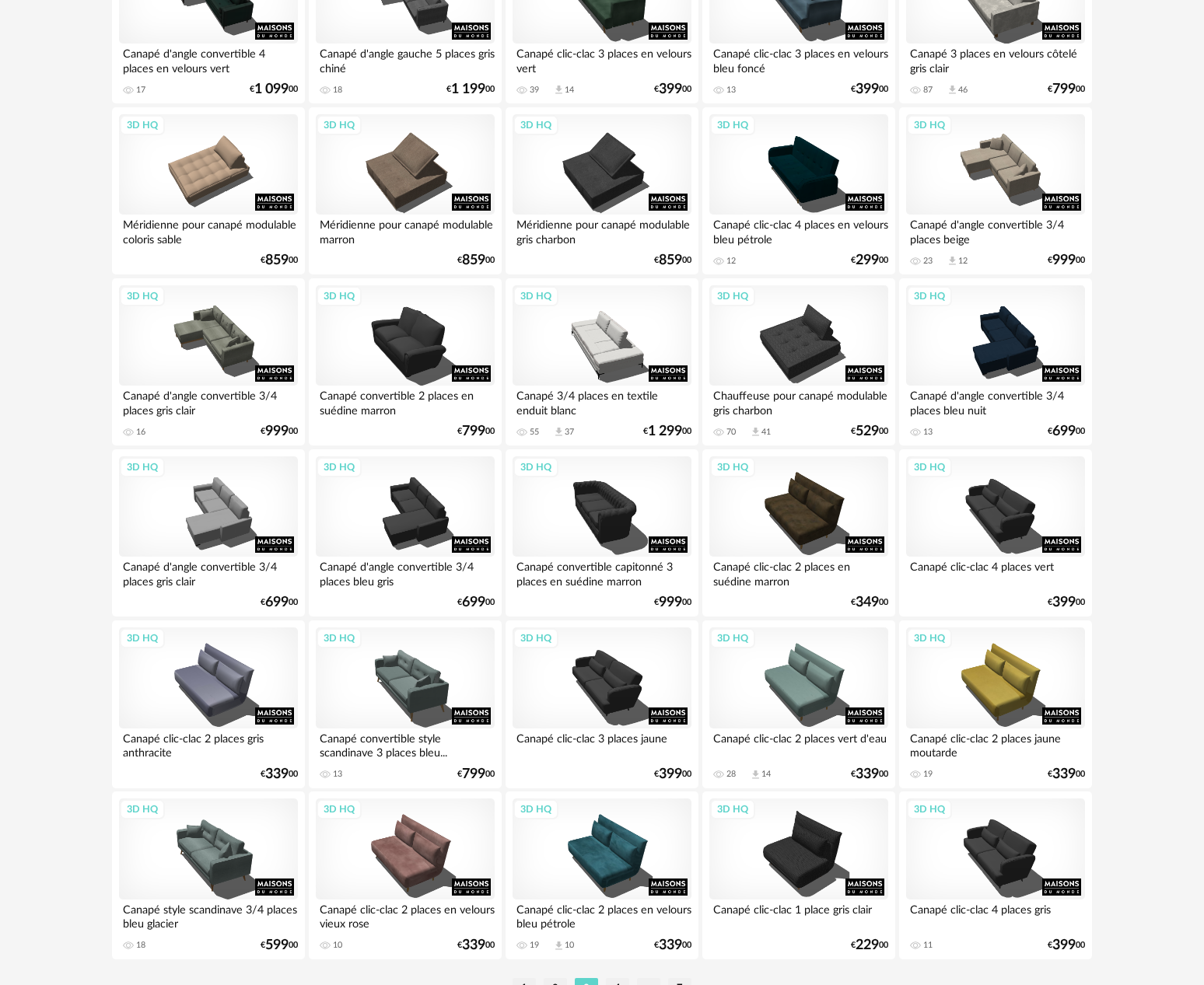
scroll to position [2776, 0]
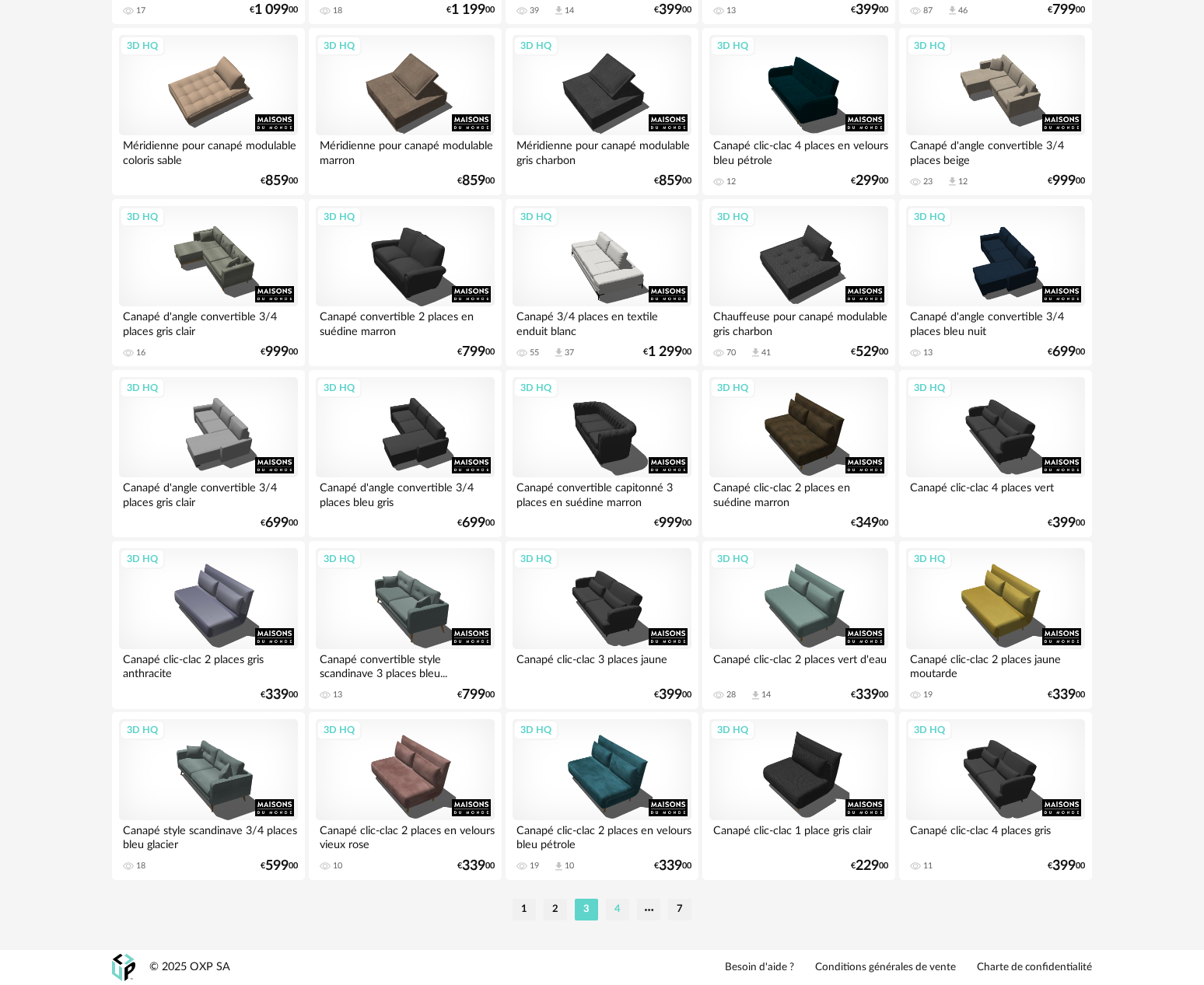
click at [621, 906] on li "4" at bounding box center [617, 910] width 23 height 21
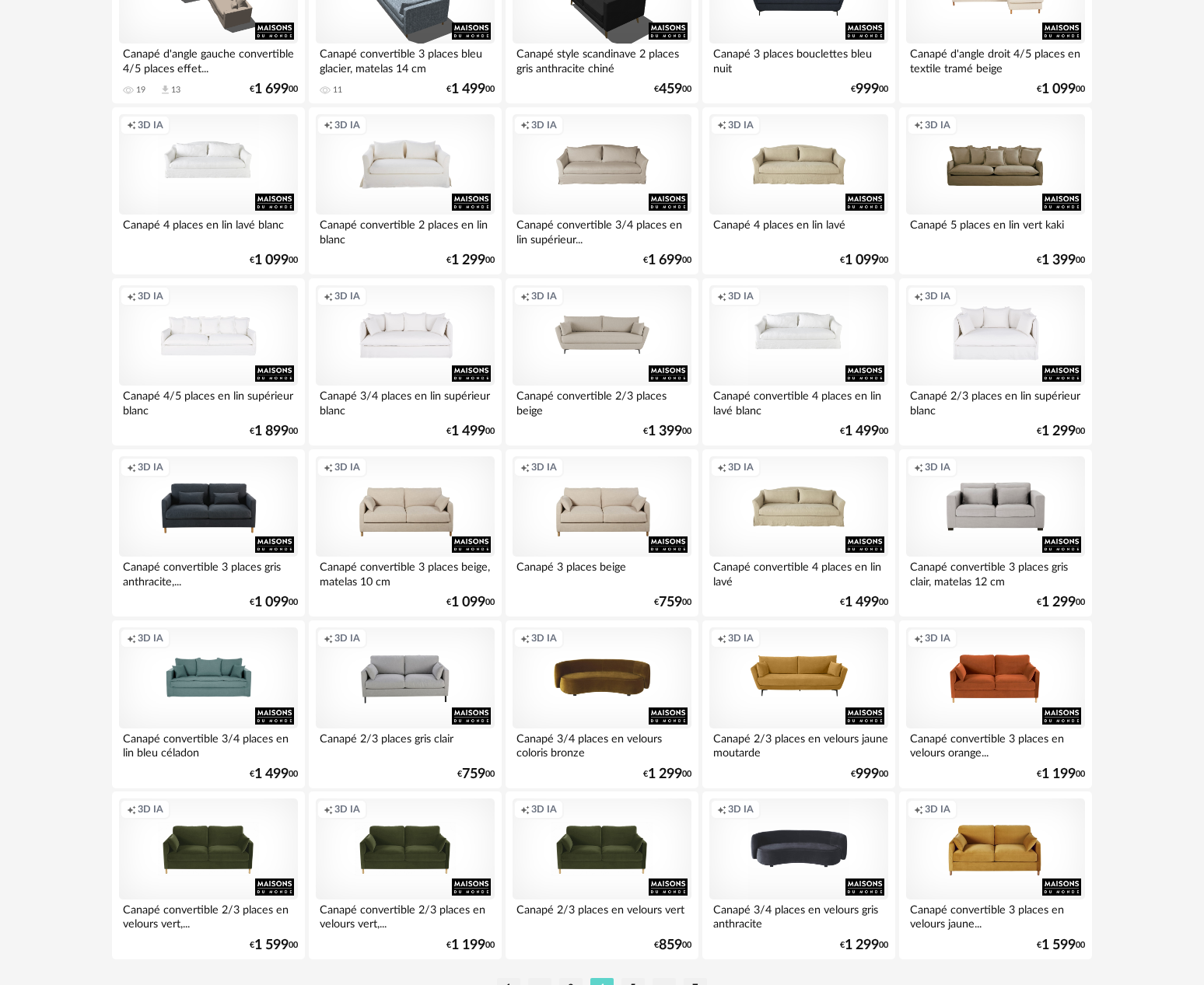
scroll to position [2776, 0]
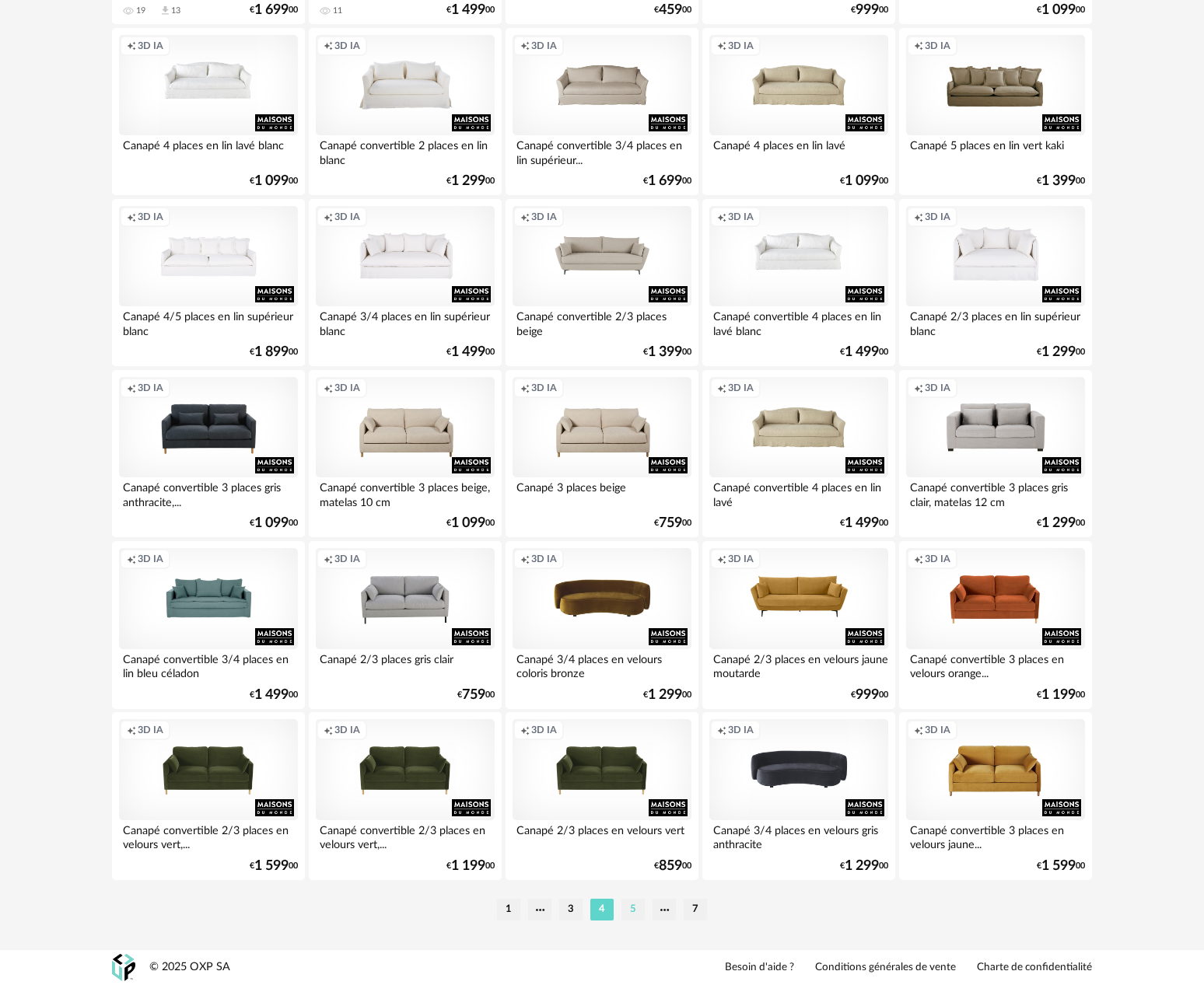
click at [631, 914] on li "5" at bounding box center [633, 910] width 23 height 21
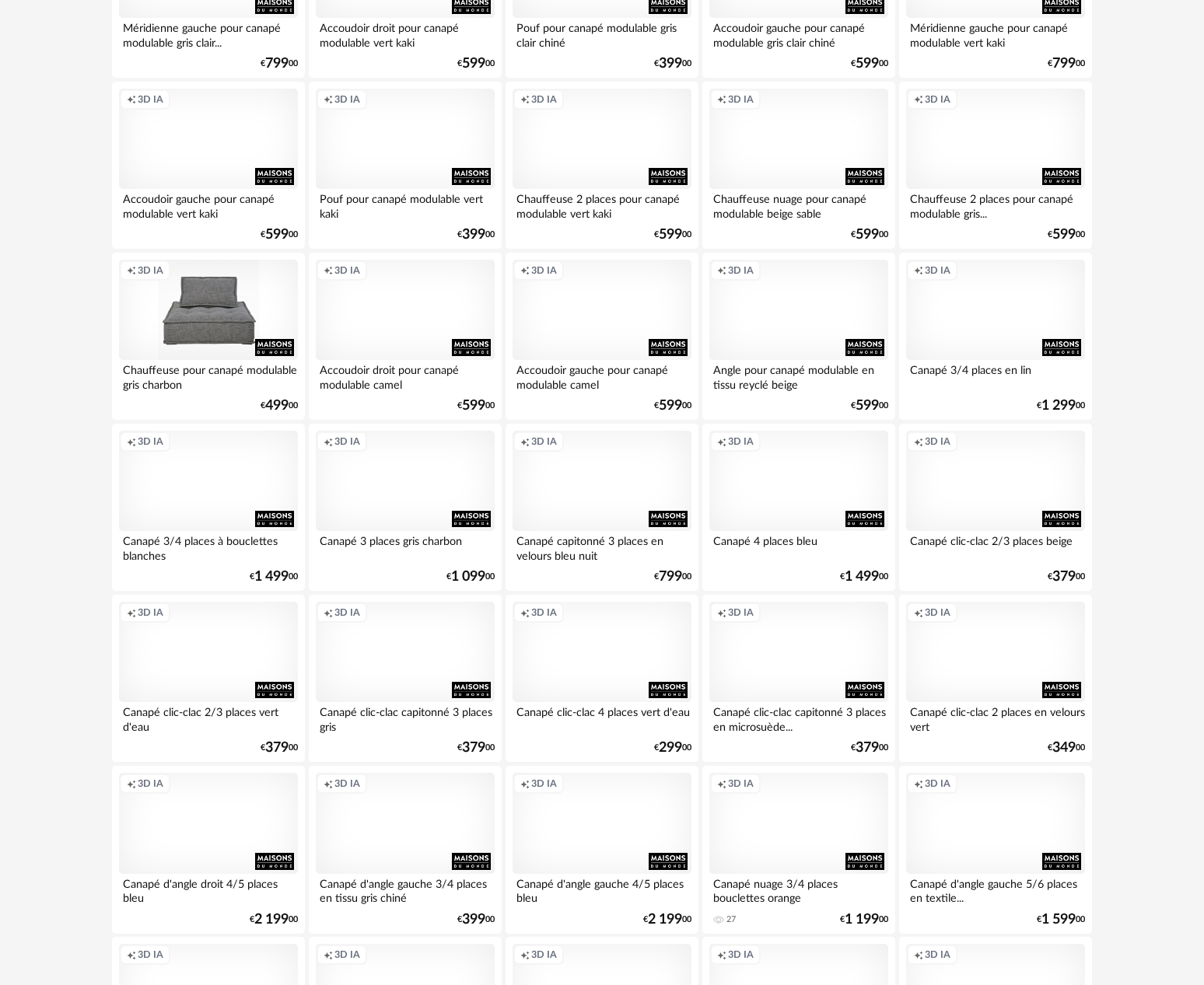
scroll to position [2776, 0]
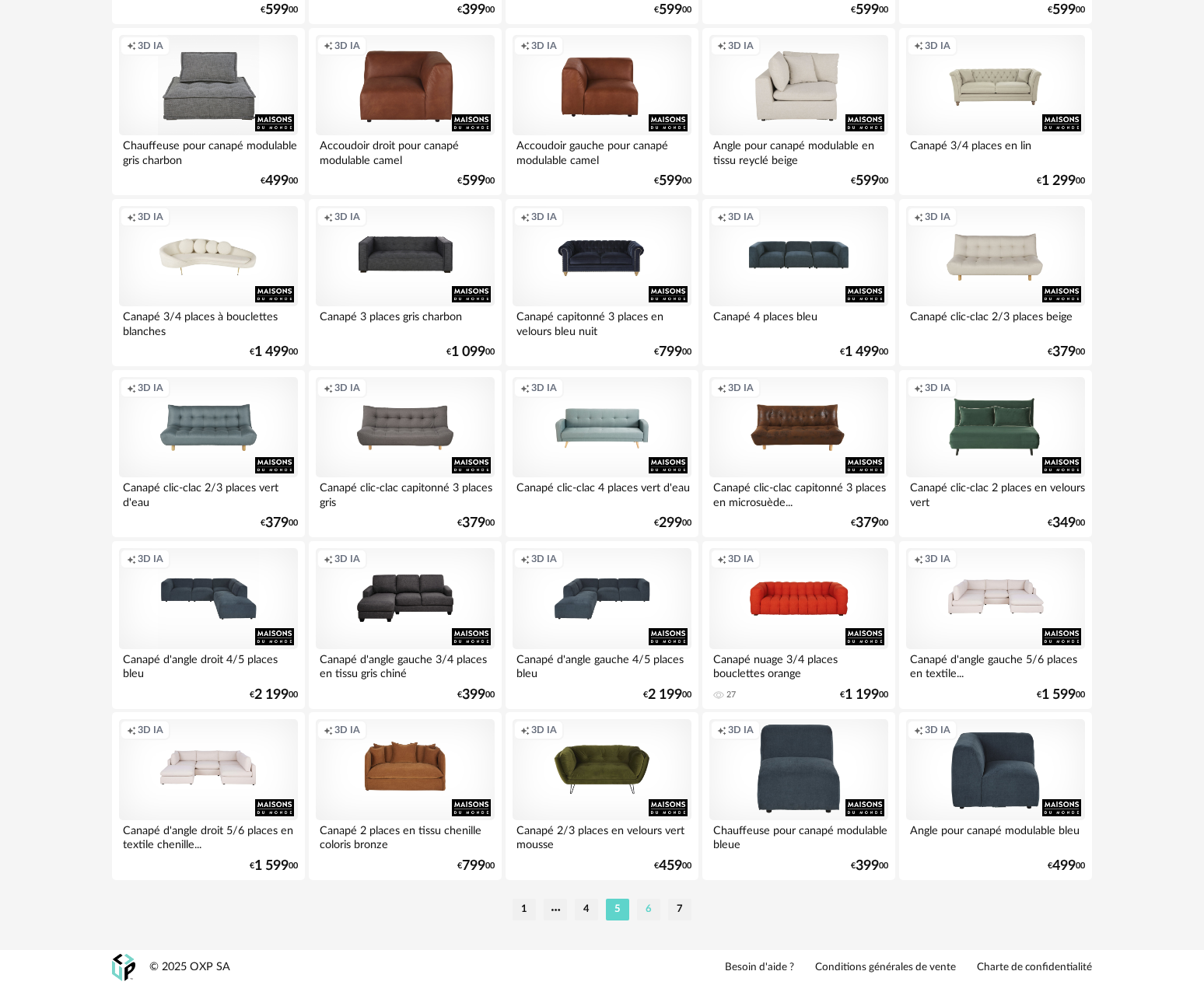
click at [655, 914] on li "6" at bounding box center [648, 910] width 23 height 21
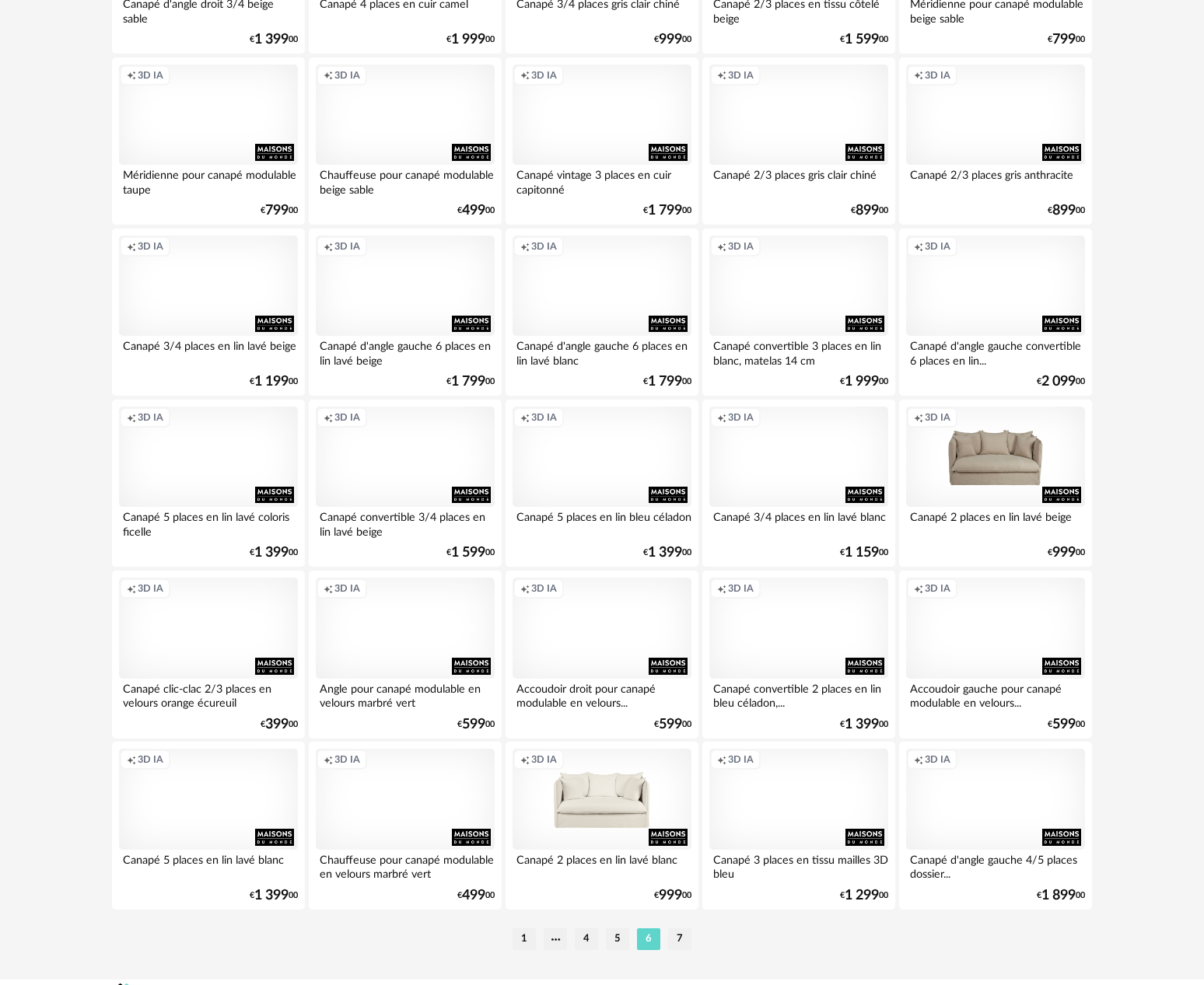
scroll to position [2776, 0]
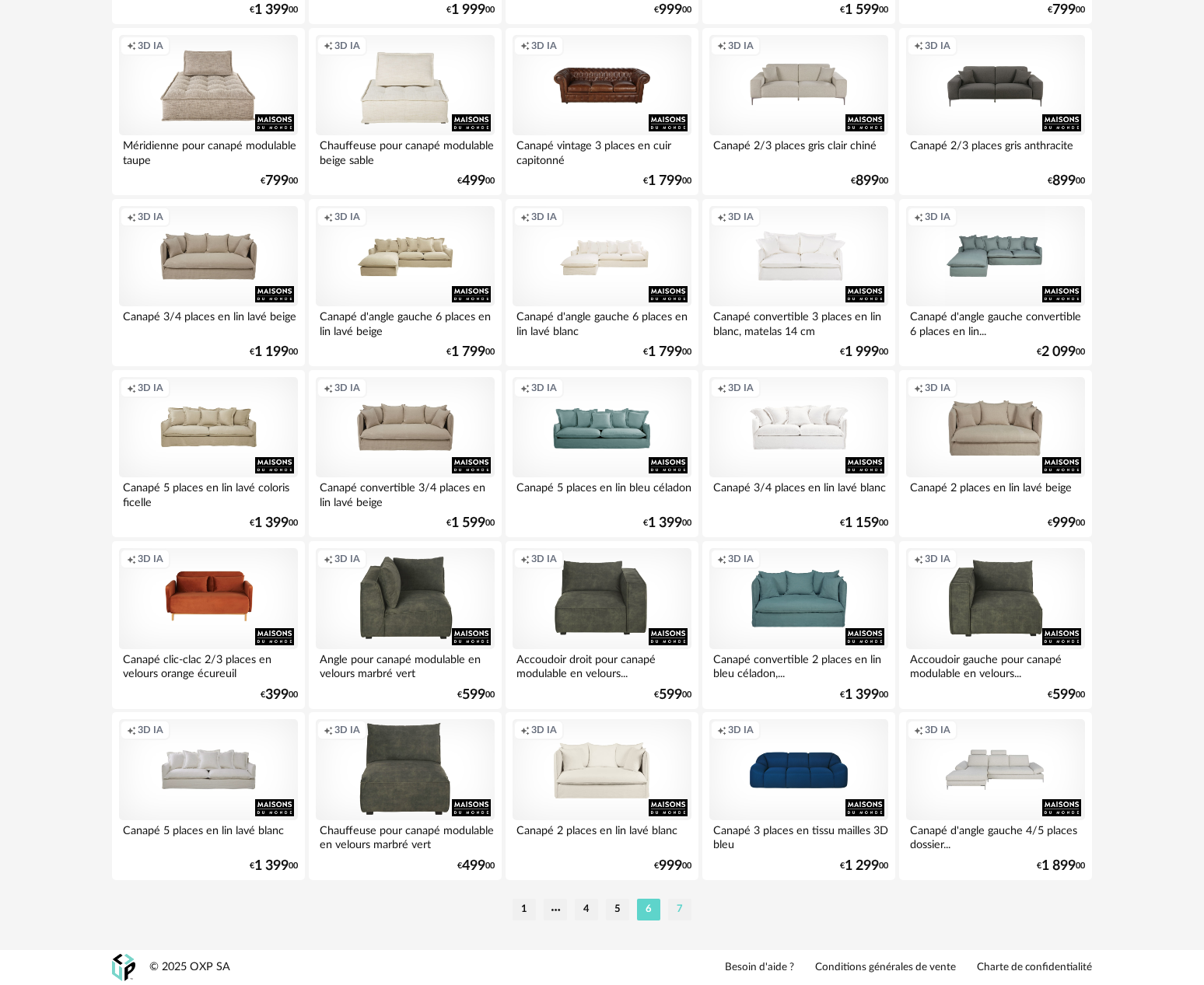
click at [686, 907] on li "7" at bounding box center [679, 910] width 23 height 21
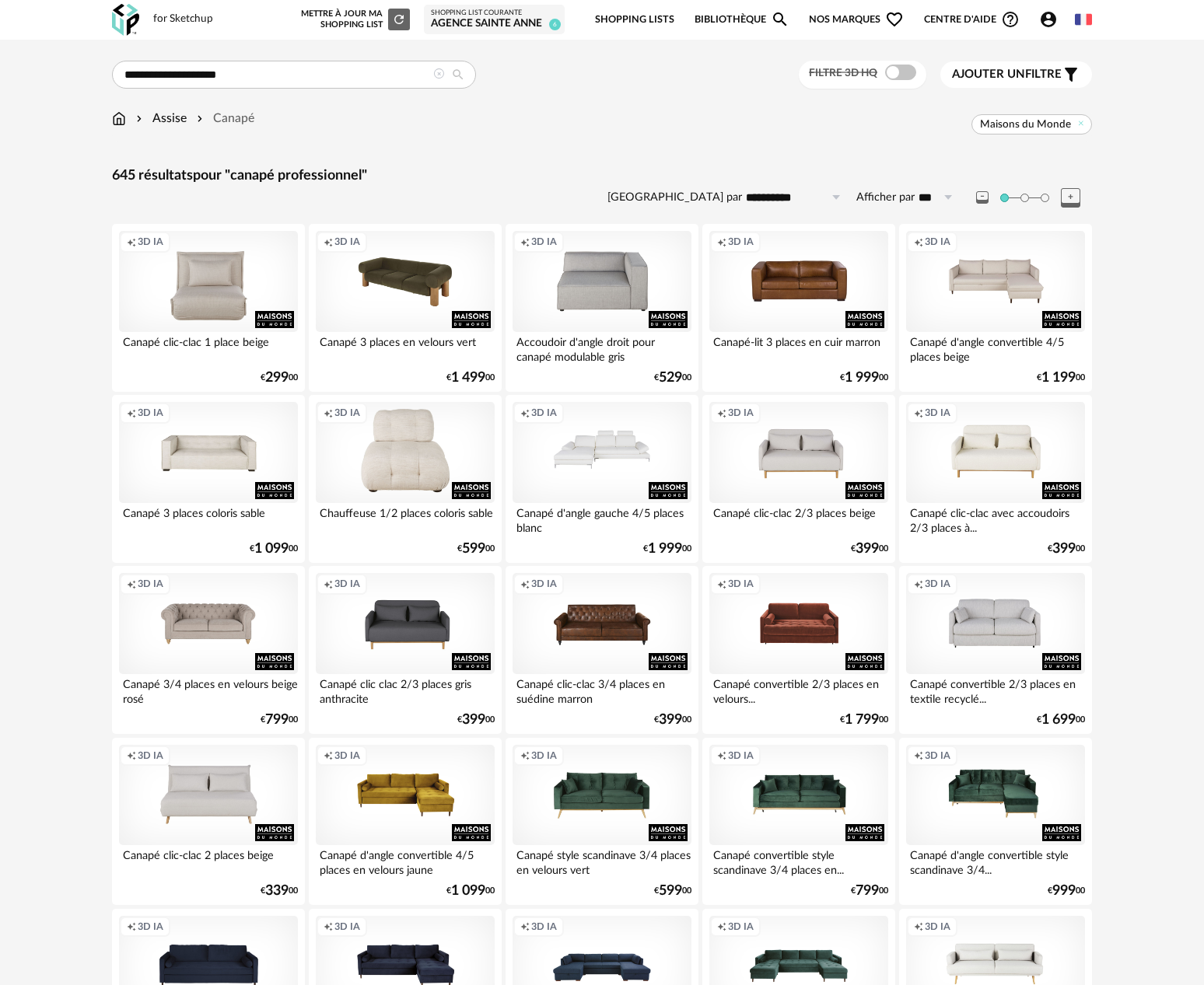
click at [426, 310] on div "Creation icon 3D IA" at bounding box center [405, 281] width 179 height 101
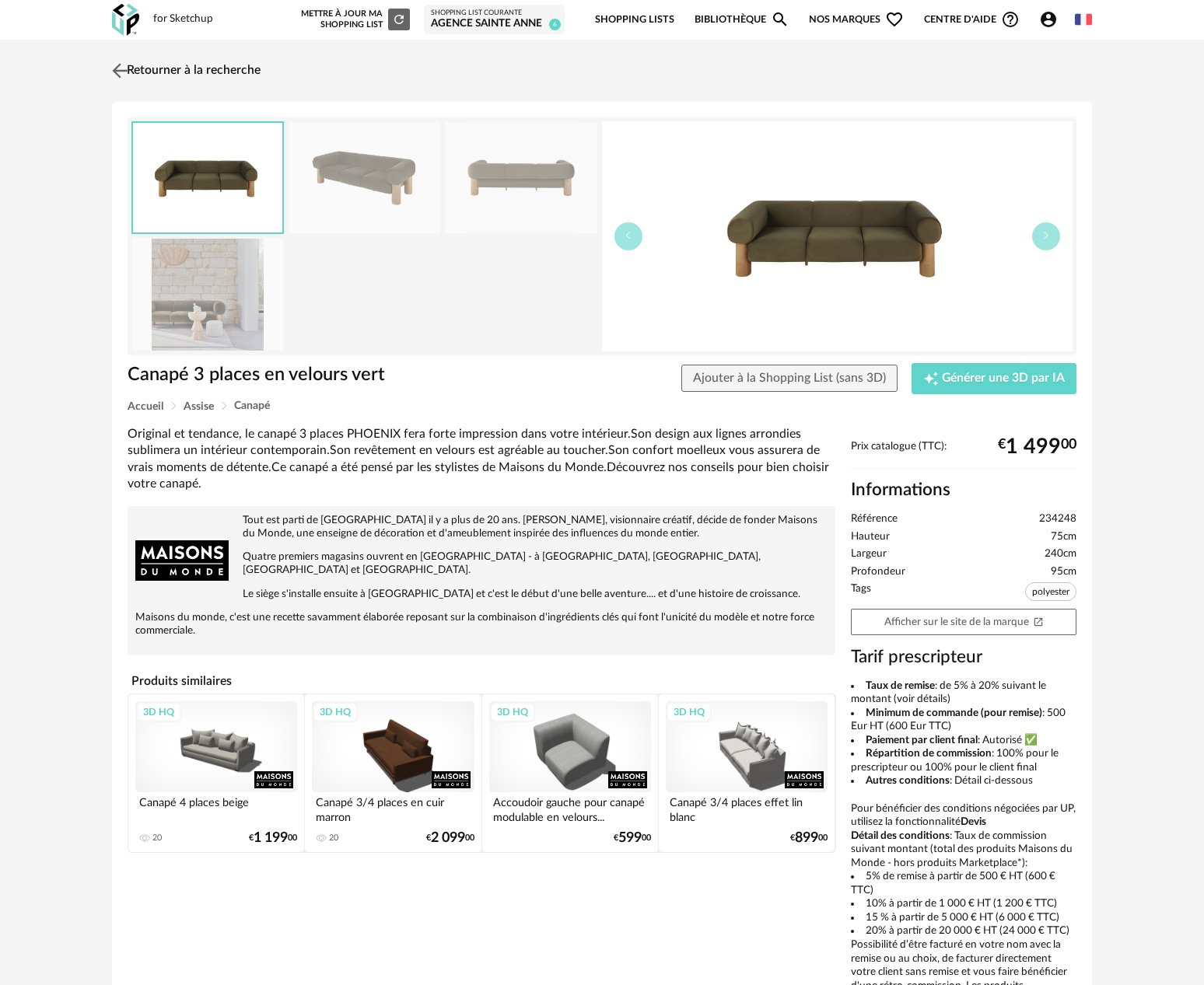
click at [129, 72] on img at bounding box center [120, 70] width 22 height 22
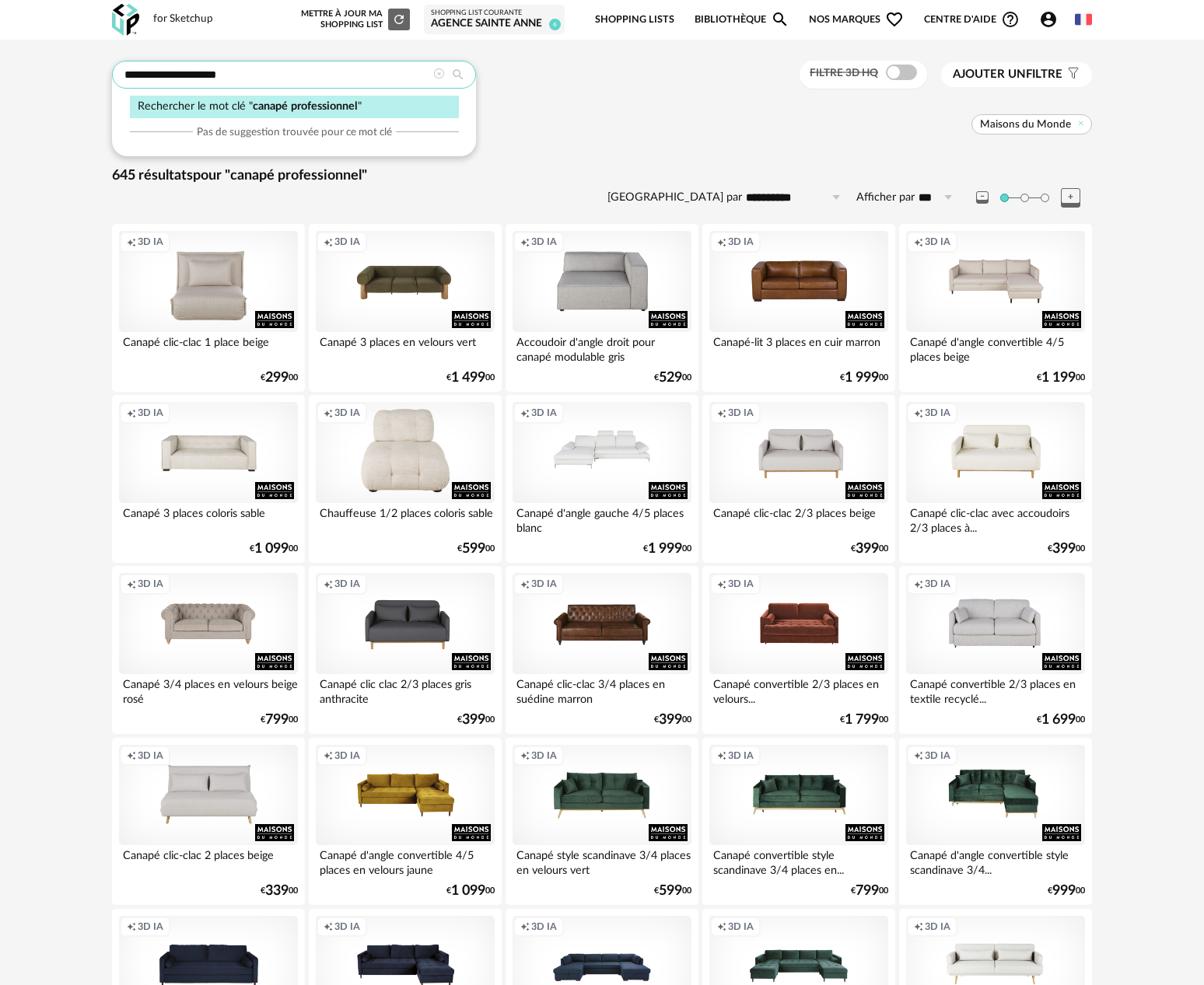
drag, startPoint x: 265, startPoint y: 82, endPoint x: 119, endPoint y: 82, distance: 146.0
click at [126, 82] on input "**********" at bounding box center [294, 74] width 364 height 28
drag, startPoint x: 197, startPoint y: 75, endPoint x: 87, endPoint y: 75, distance: 110.0
click at [87, 75] on div "**********" at bounding box center [602, 936] width 1204 height 1793
type input "********"
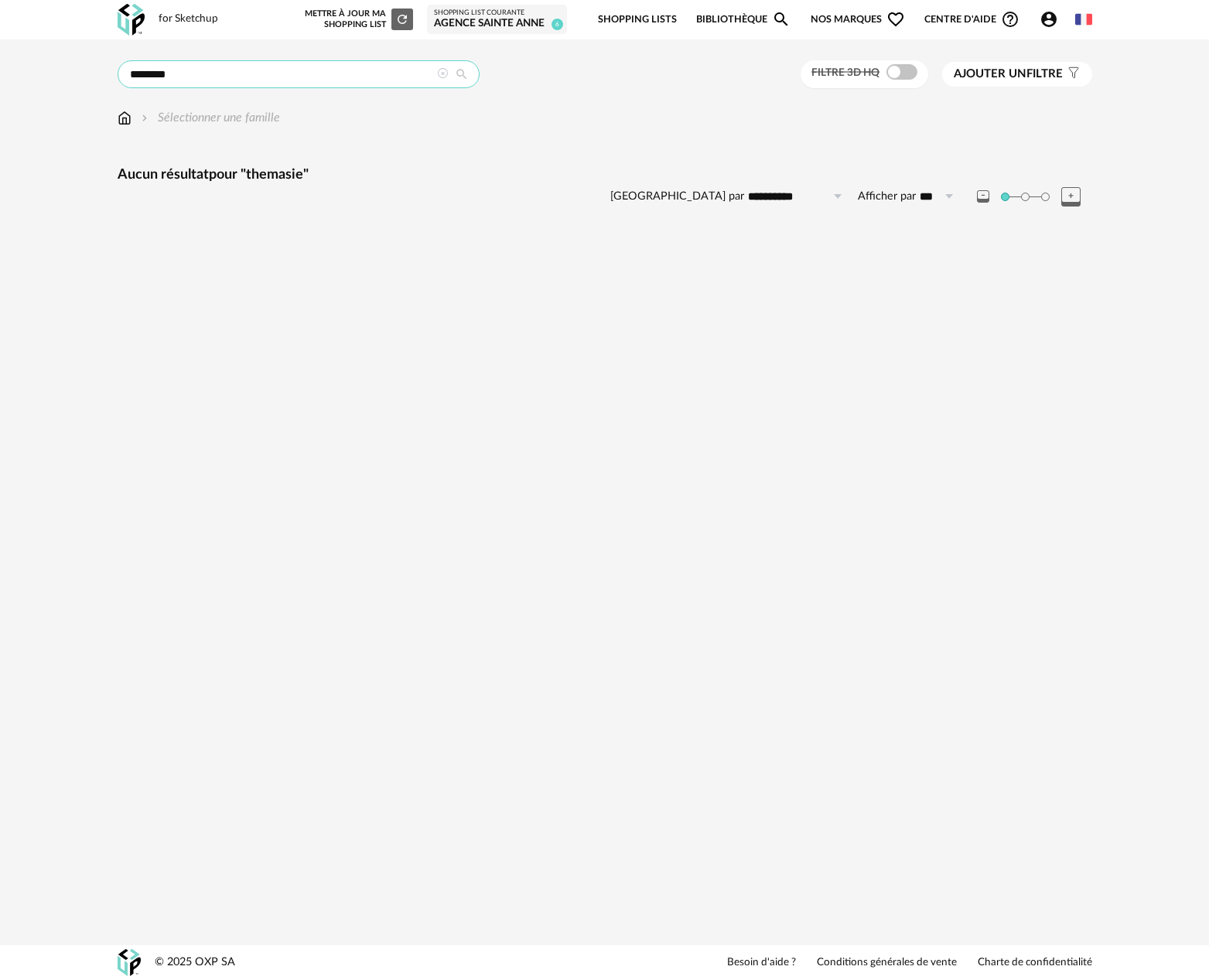
drag, startPoint x: 187, startPoint y: 73, endPoint x: 99, endPoint y: 88, distance: 89.3
click at [113, 84] on div "**********" at bounding box center [605, 156] width 1003 height 191
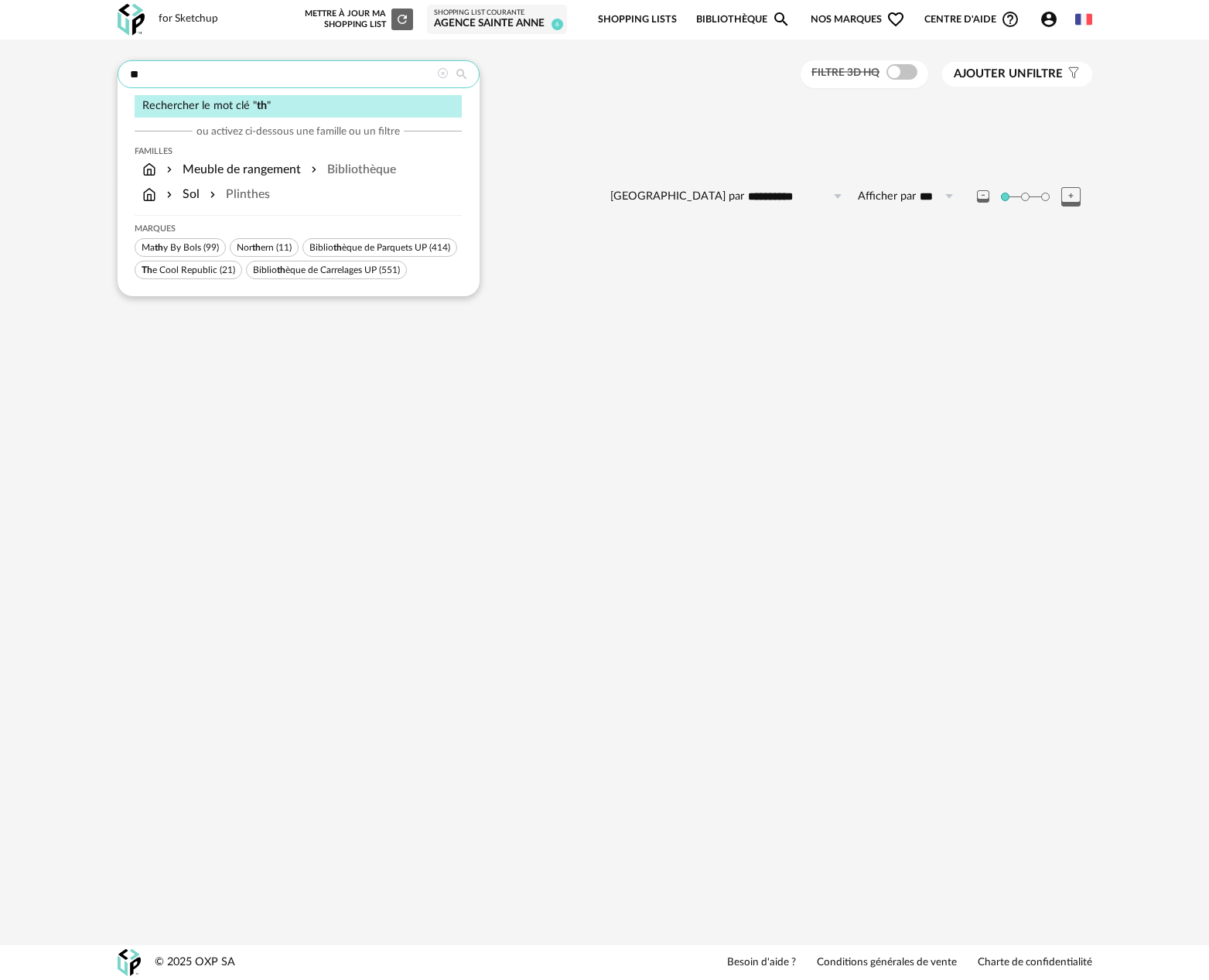
type input "*"
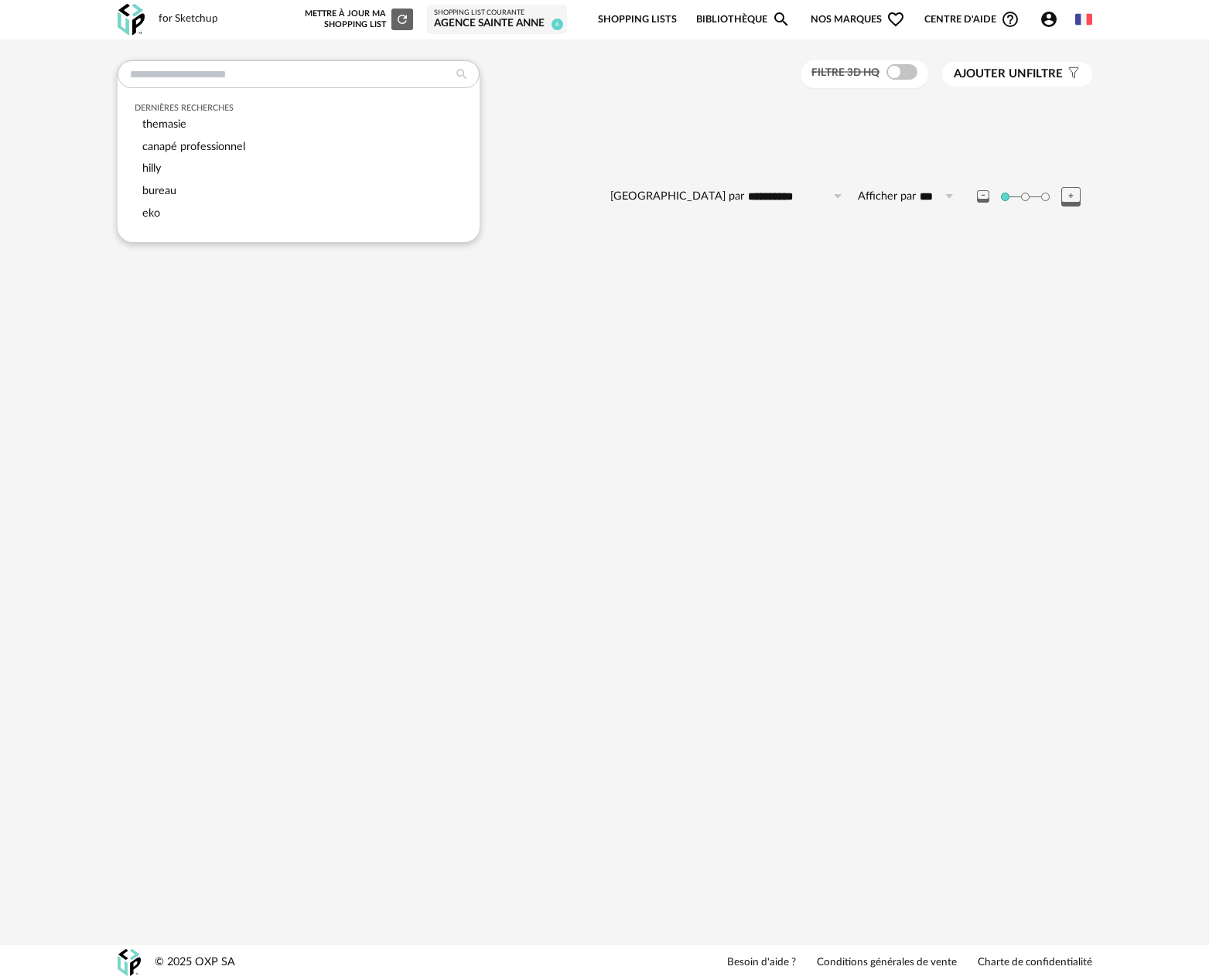
click at [998, 66] on button "Ajouter un filtre s Filter icon" at bounding box center [1017, 73] width 150 height 24
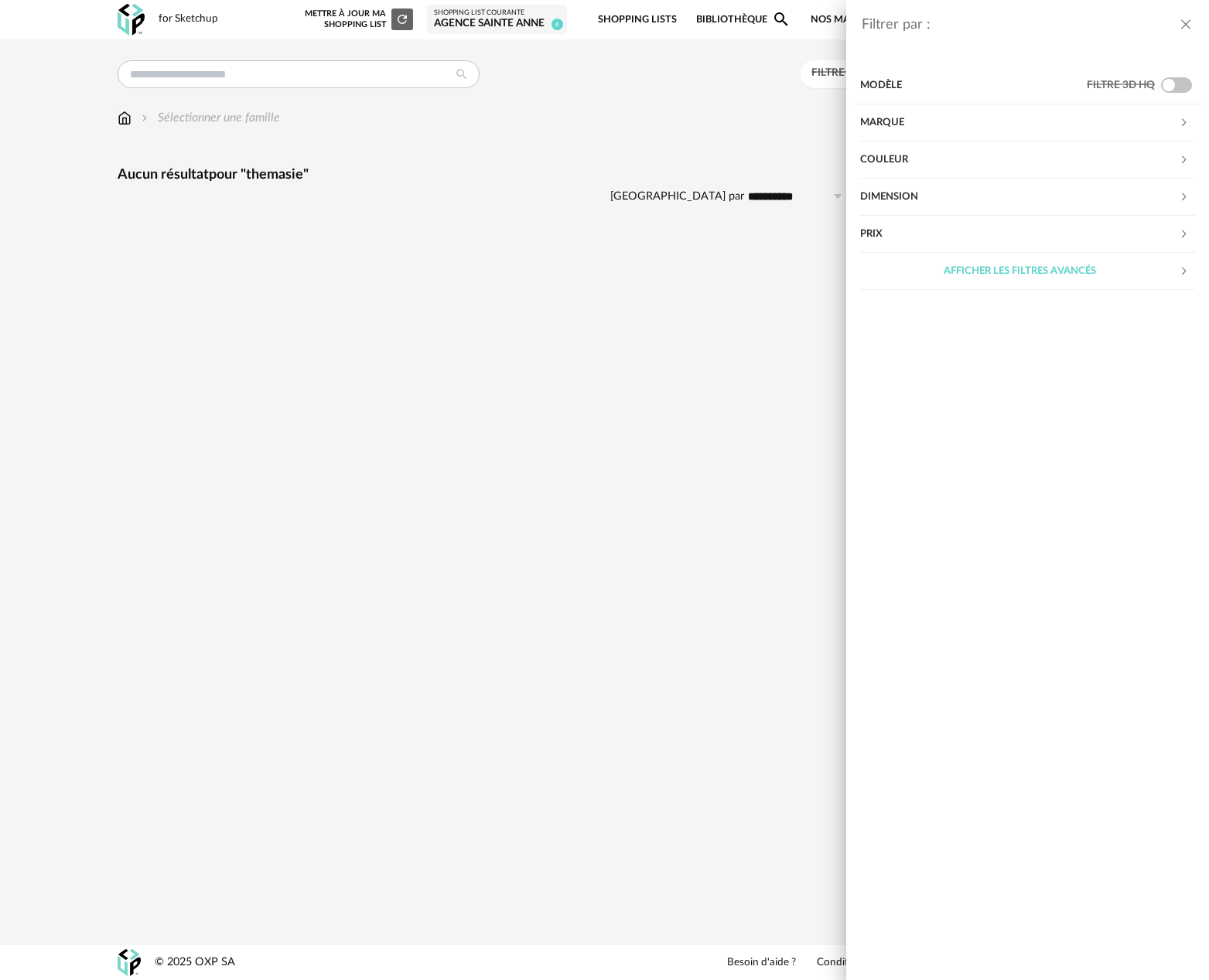
click at [952, 126] on div "Marque" at bounding box center [1020, 122] width 319 height 37
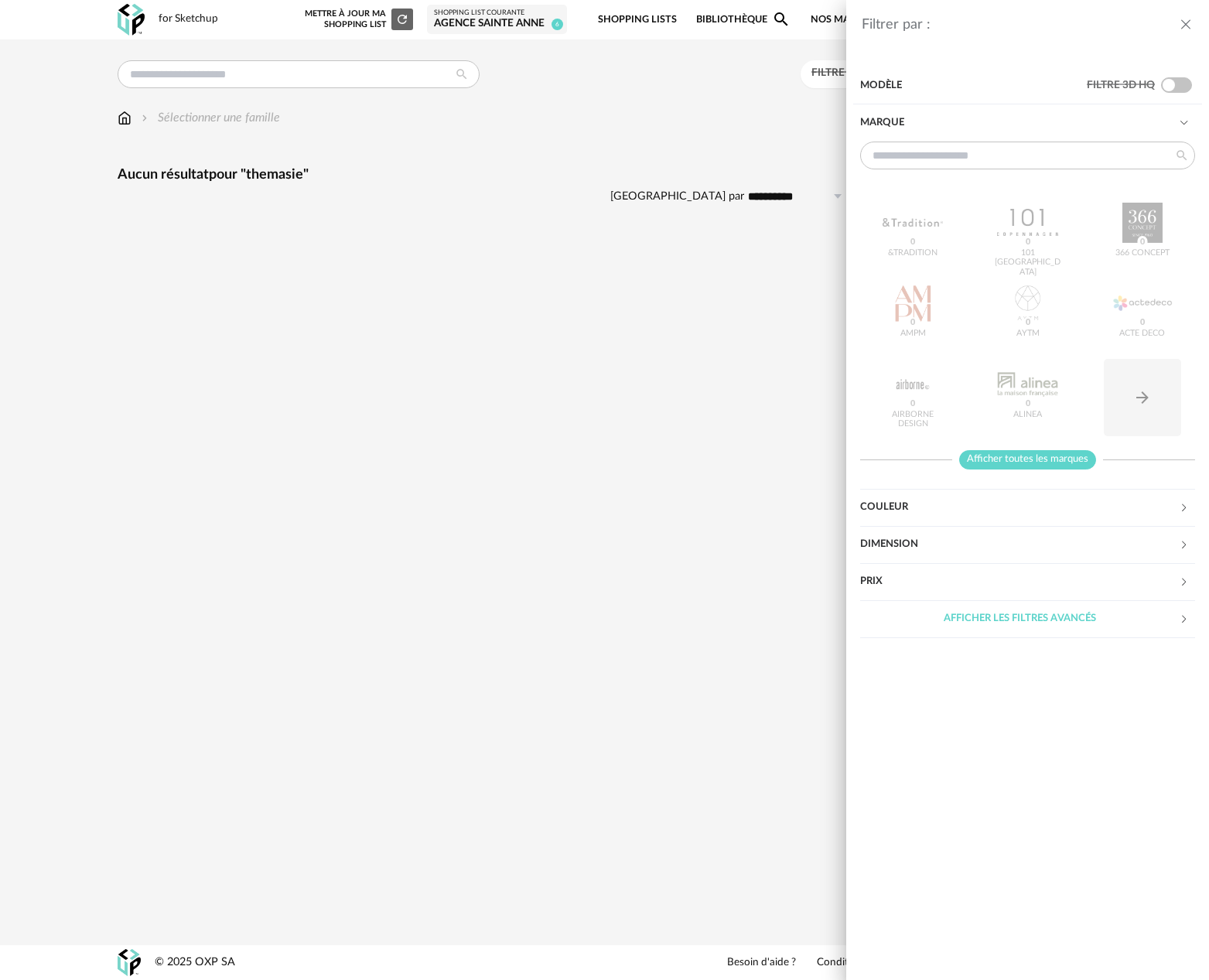
click at [1057, 461] on span "Afficher toutes les marques" at bounding box center [1027, 460] width 137 height 19
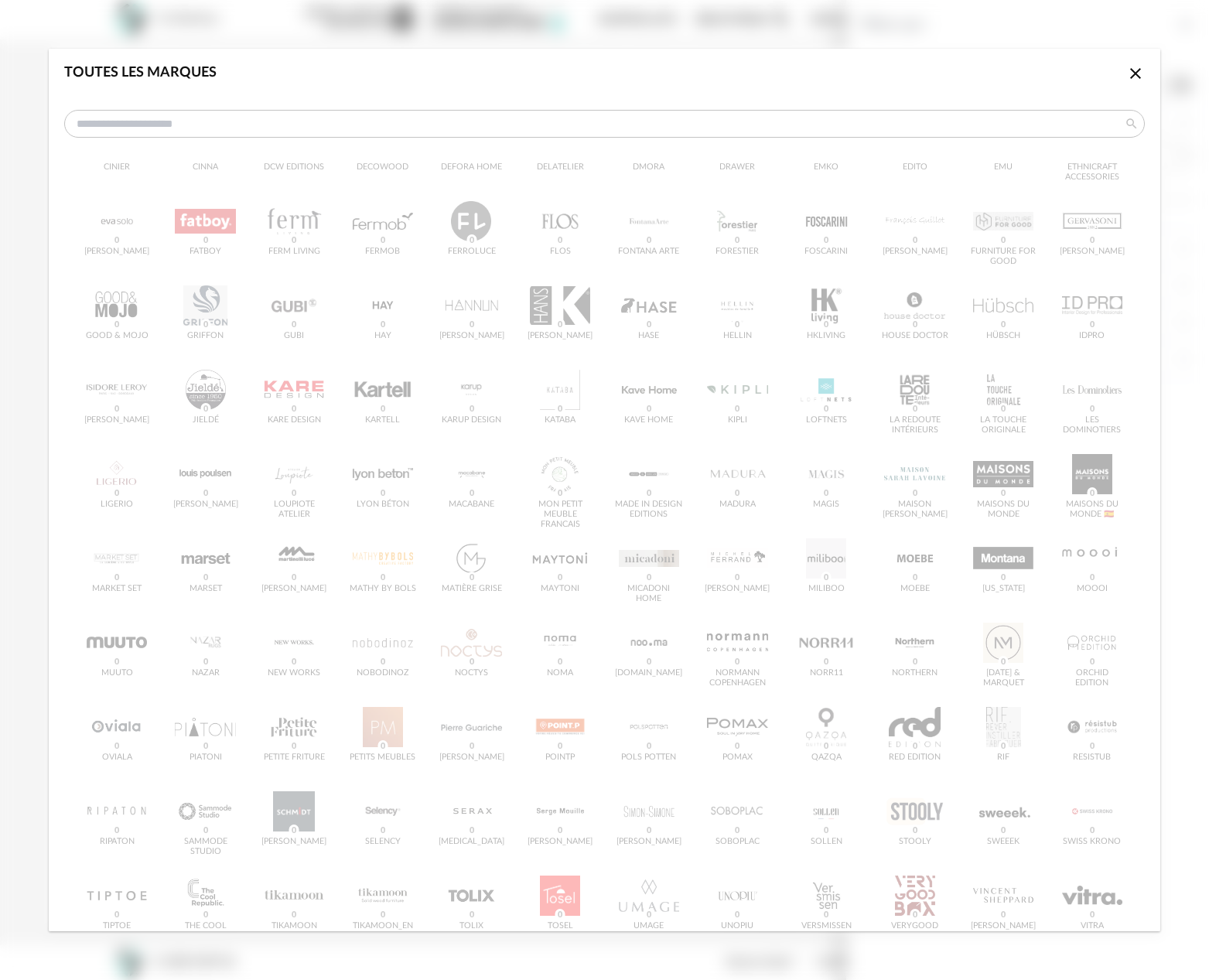
scroll to position [438, 0]
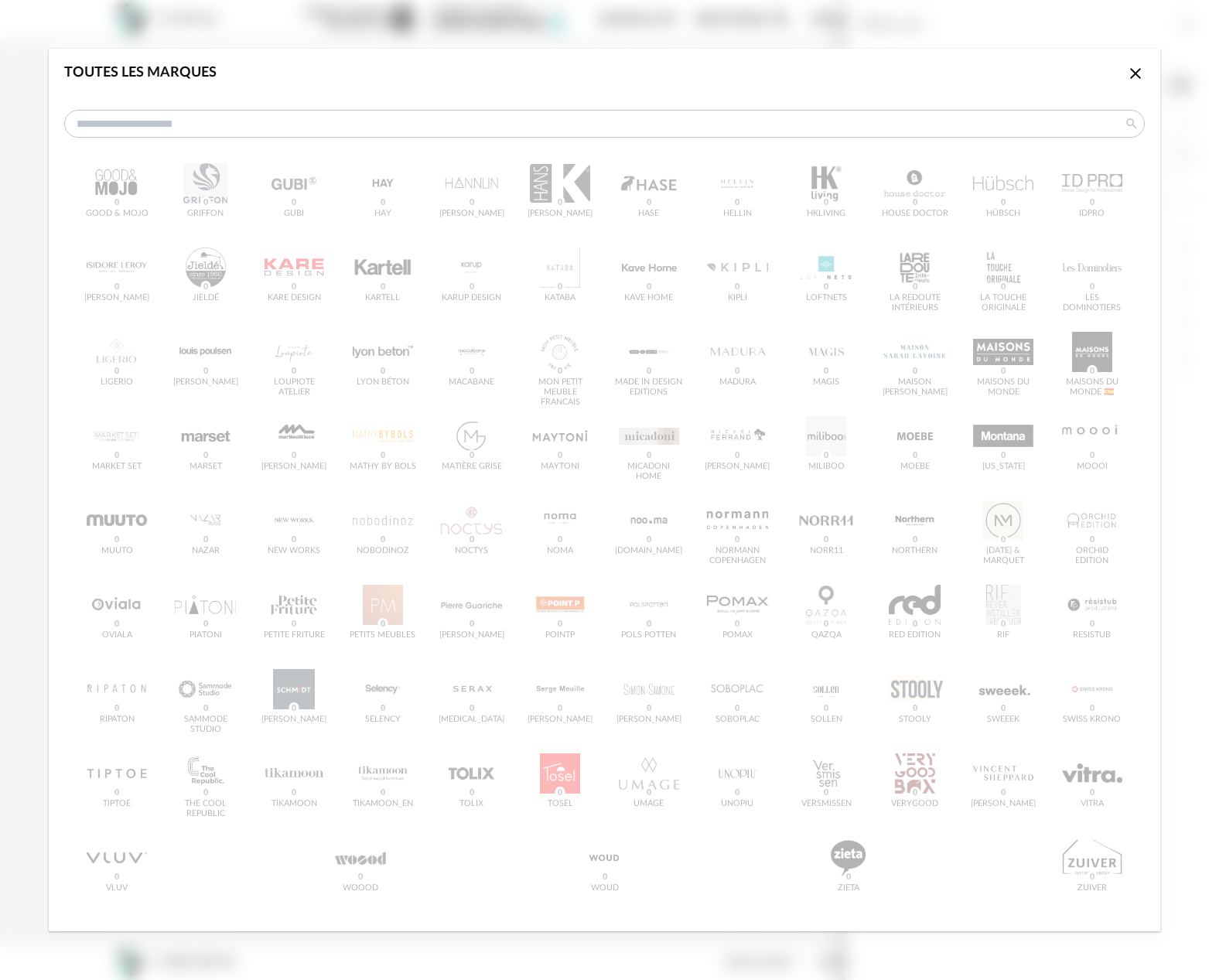
click at [1127, 67] on icon "Close icon" at bounding box center [1136, 73] width 19 height 19
